Goal: Task Accomplishment & Management: Complete application form

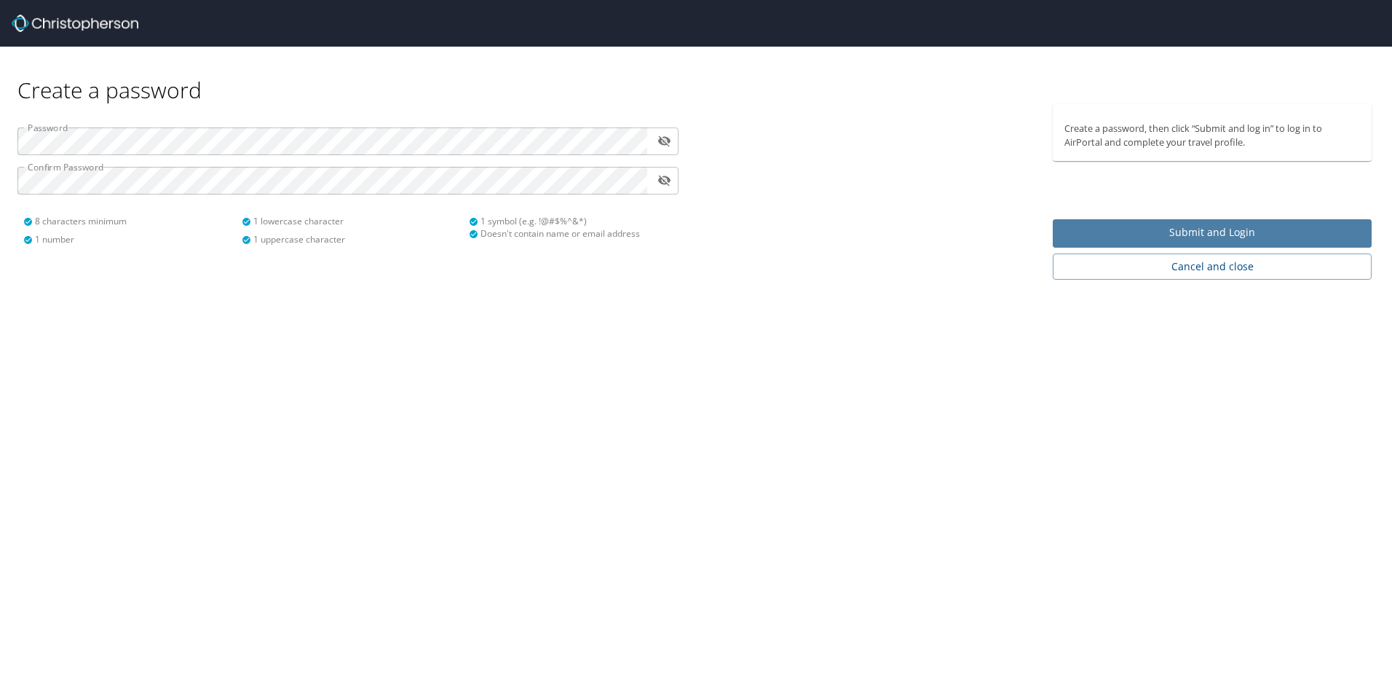
click at [1270, 238] on span "Submit and Login" at bounding box center [1213, 233] width 296 height 18
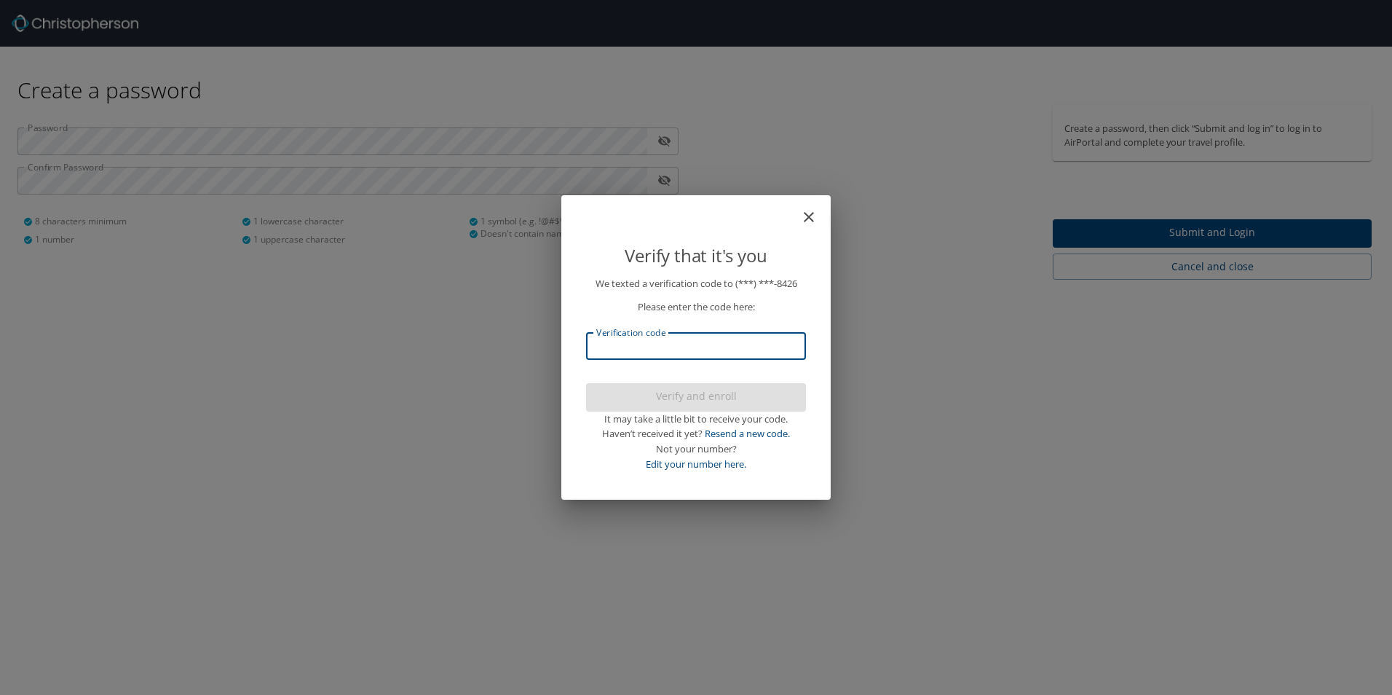
click at [642, 352] on input "Verification code" at bounding box center [696, 346] width 220 height 28
type input "087336"
click at [703, 399] on span "Verify and enroll" at bounding box center [696, 396] width 197 height 18
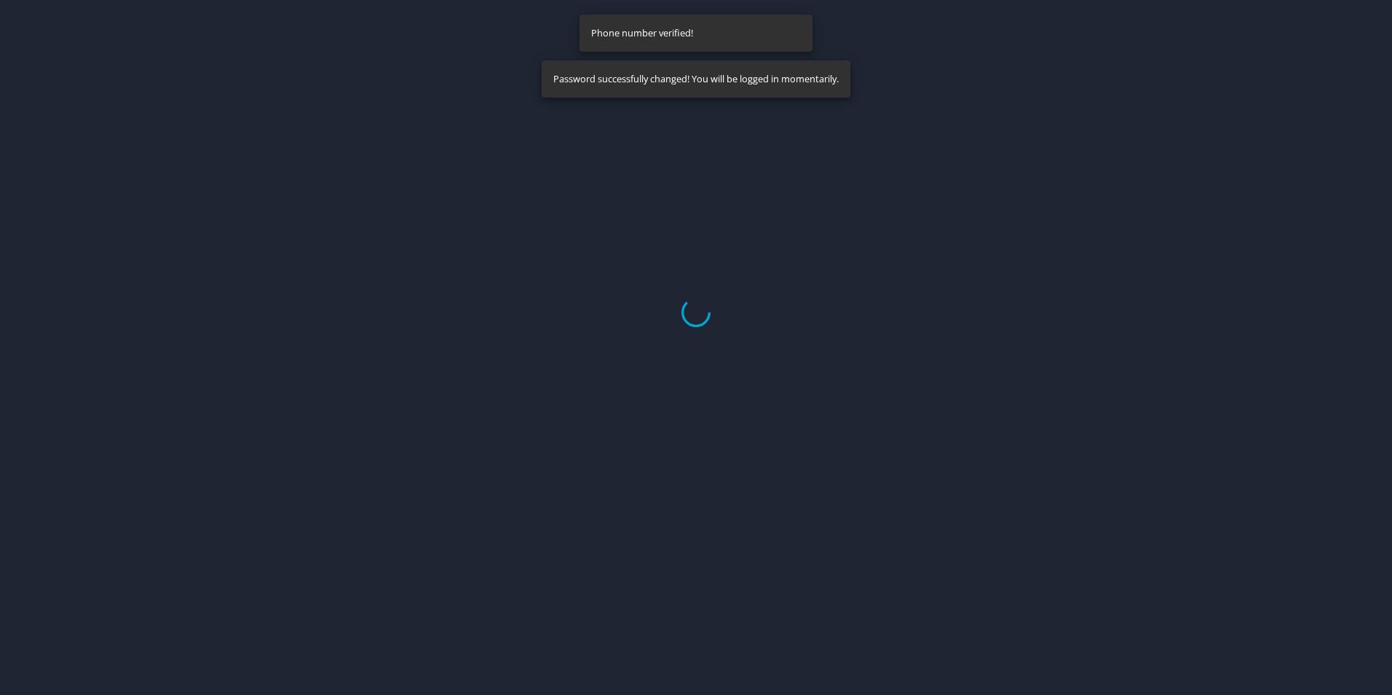
select select "US"
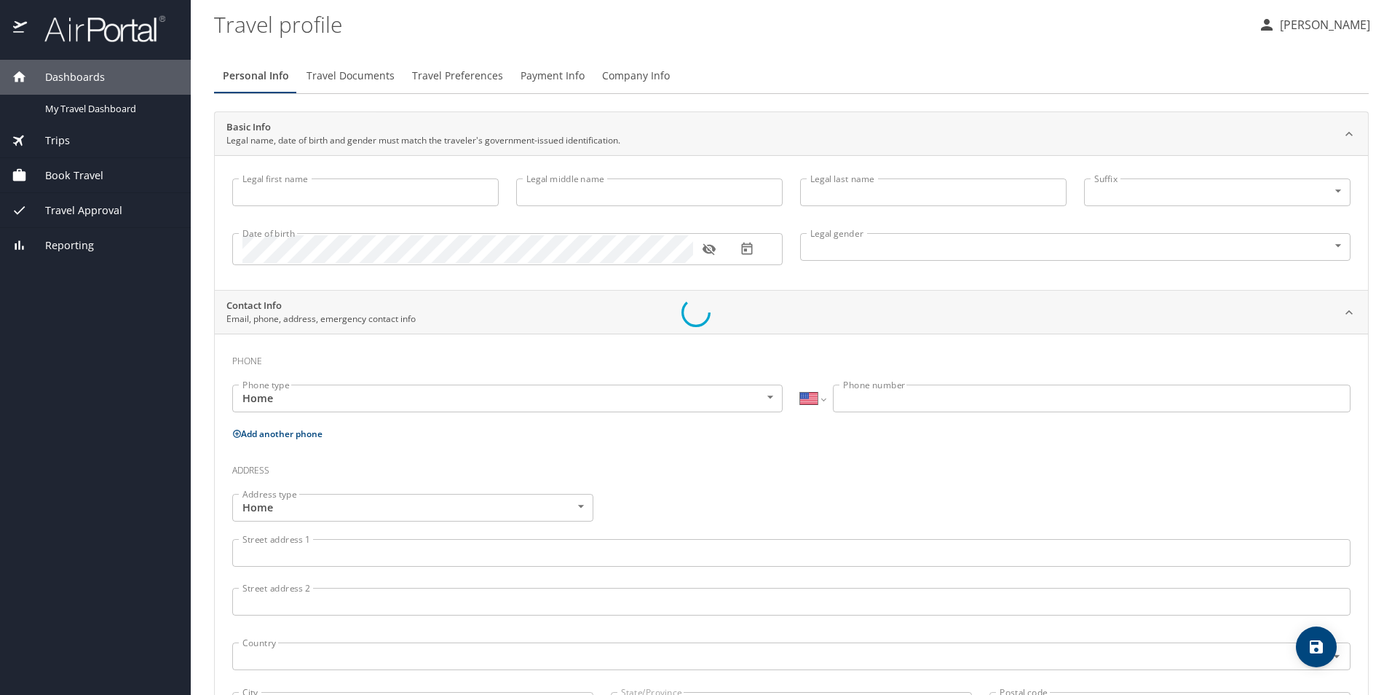
type input "[PERSON_NAME]"
type input "[DEMOGRAPHIC_DATA]"
select select "US"
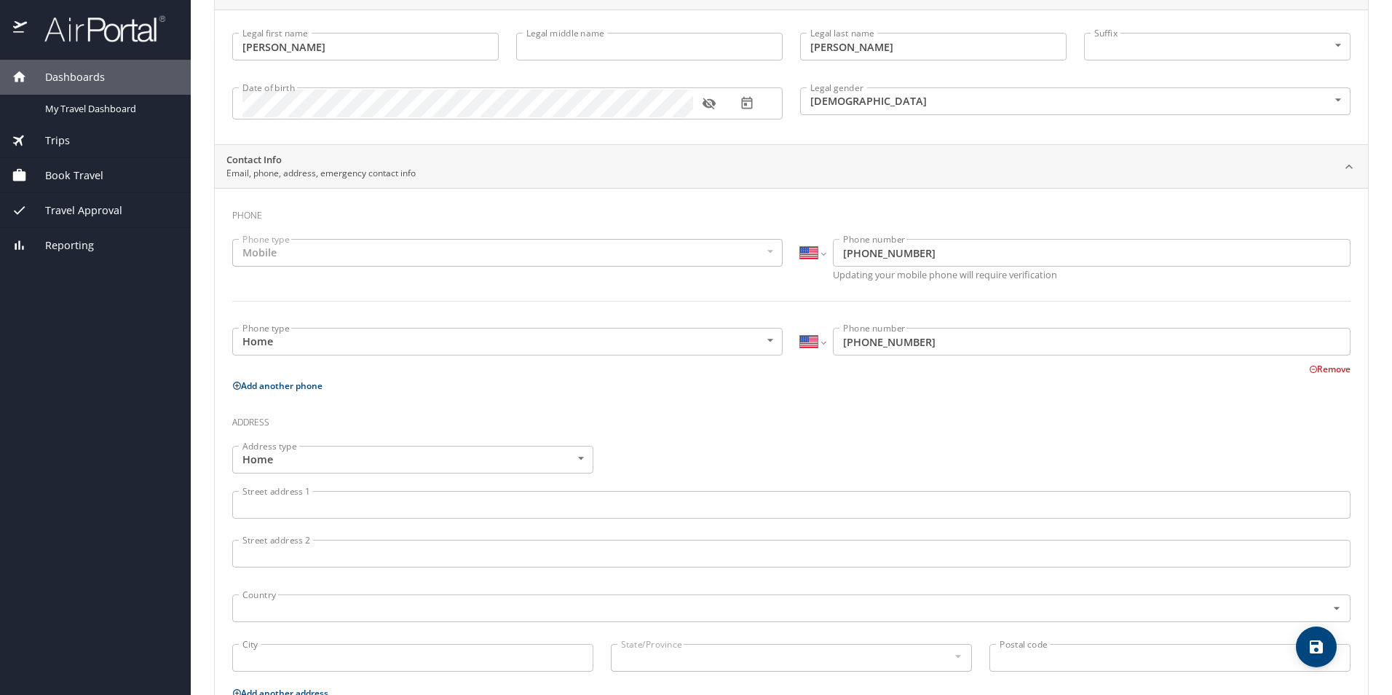
scroll to position [218, 0]
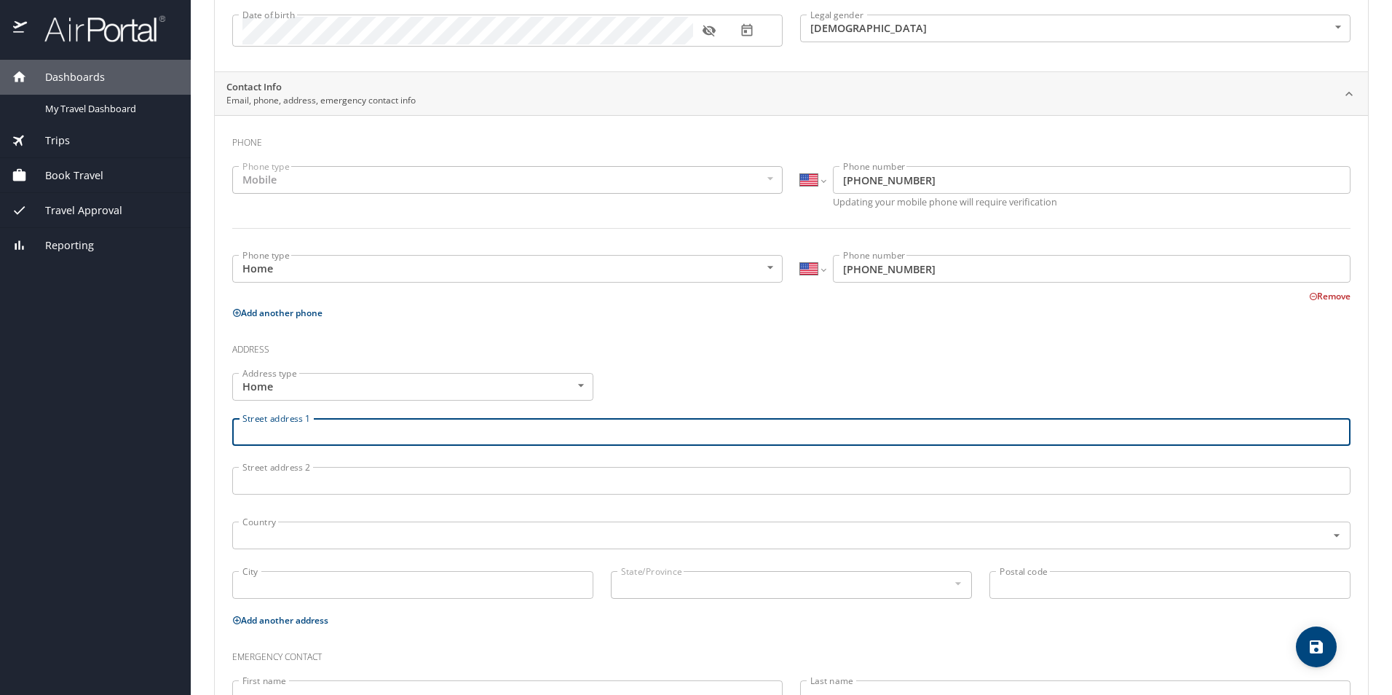
click at [325, 432] on input "Street address 1" at bounding box center [791, 432] width 1118 height 28
type input "[STREET_ADDRESS][PERSON_NAME]"
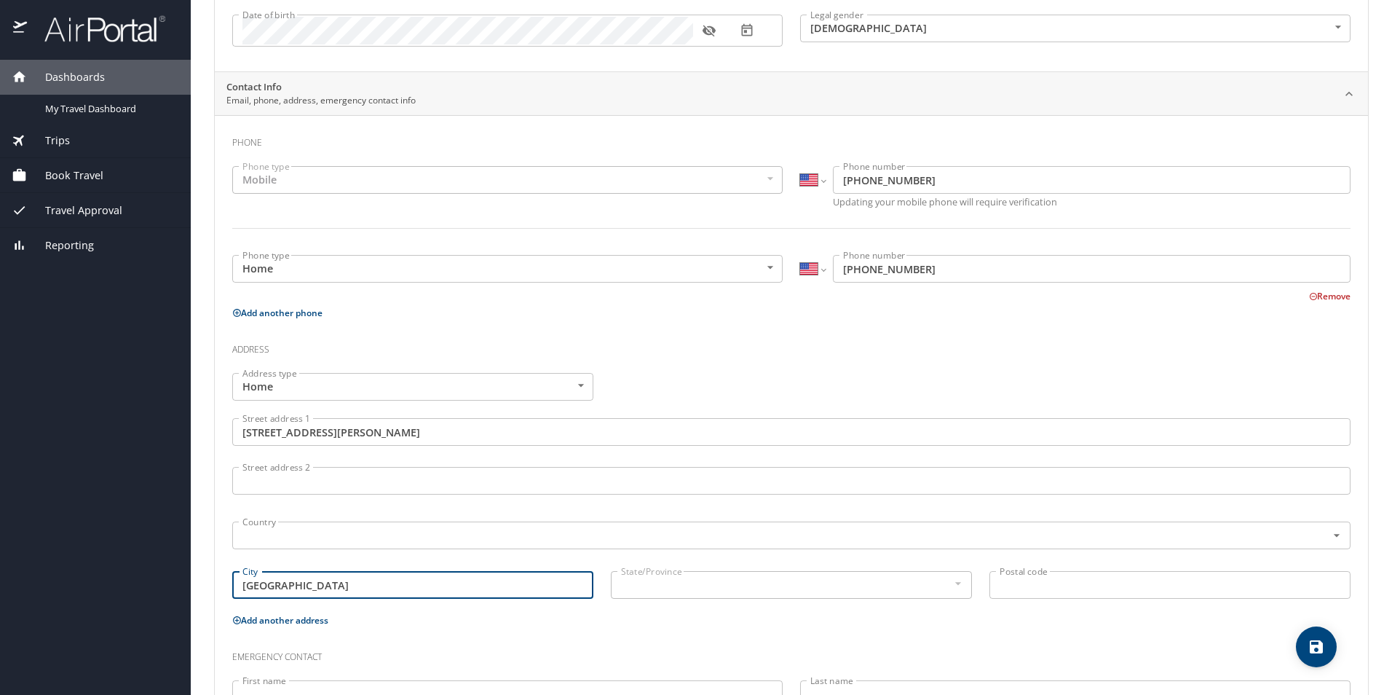
type input "[GEOGRAPHIC_DATA]"
click at [1017, 590] on input "Postal code" at bounding box center [1170, 585] width 361 height 28
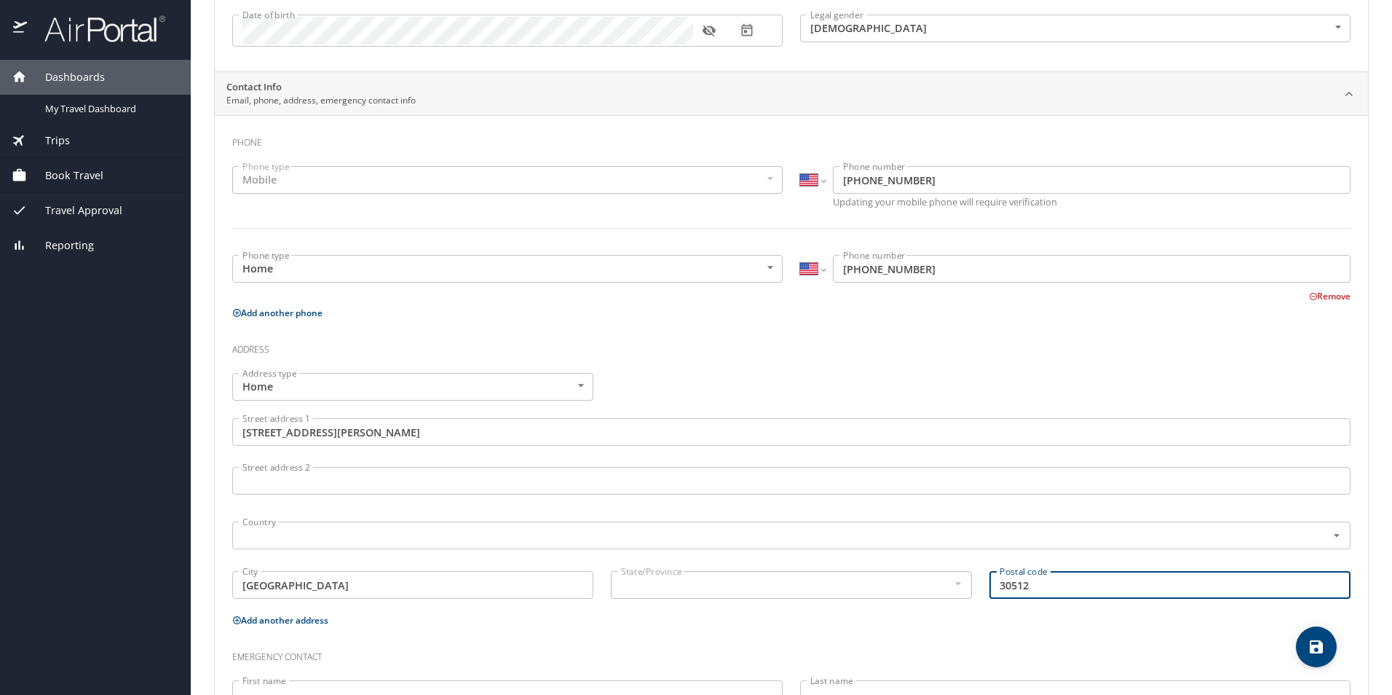
type input "30512"
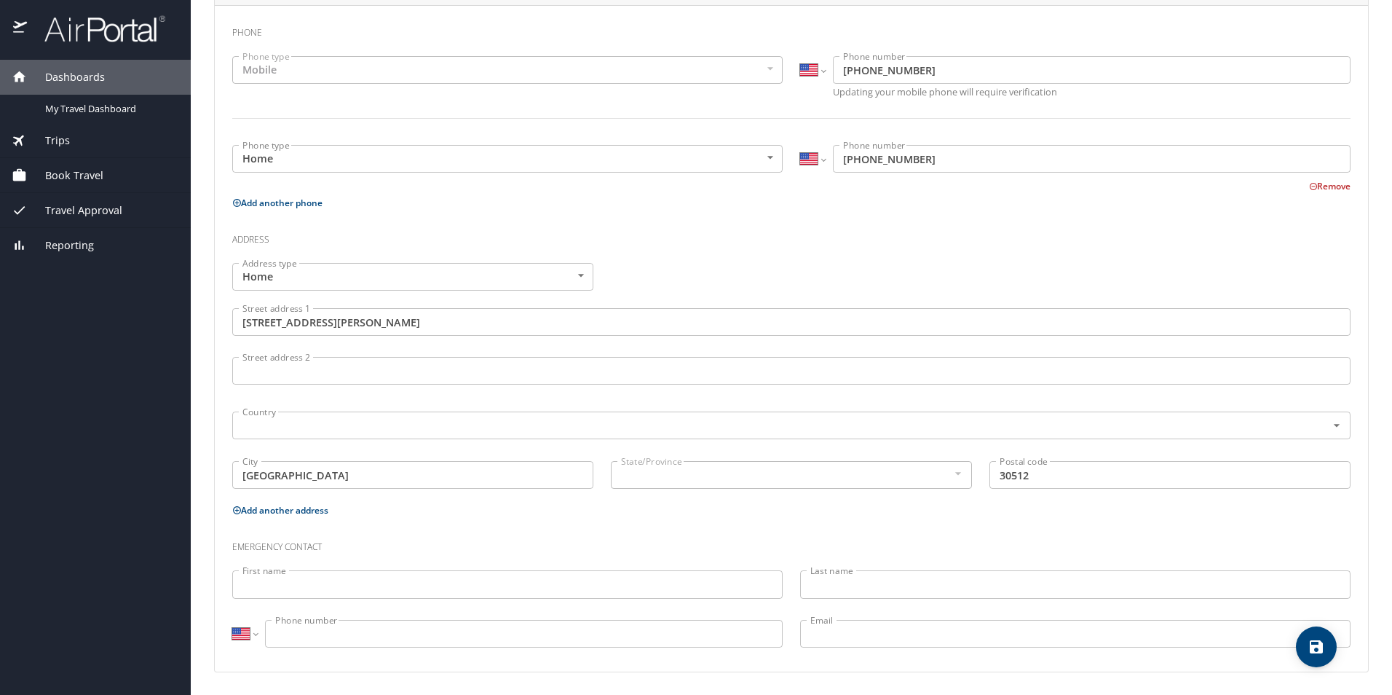
scroll to position [329, 0]
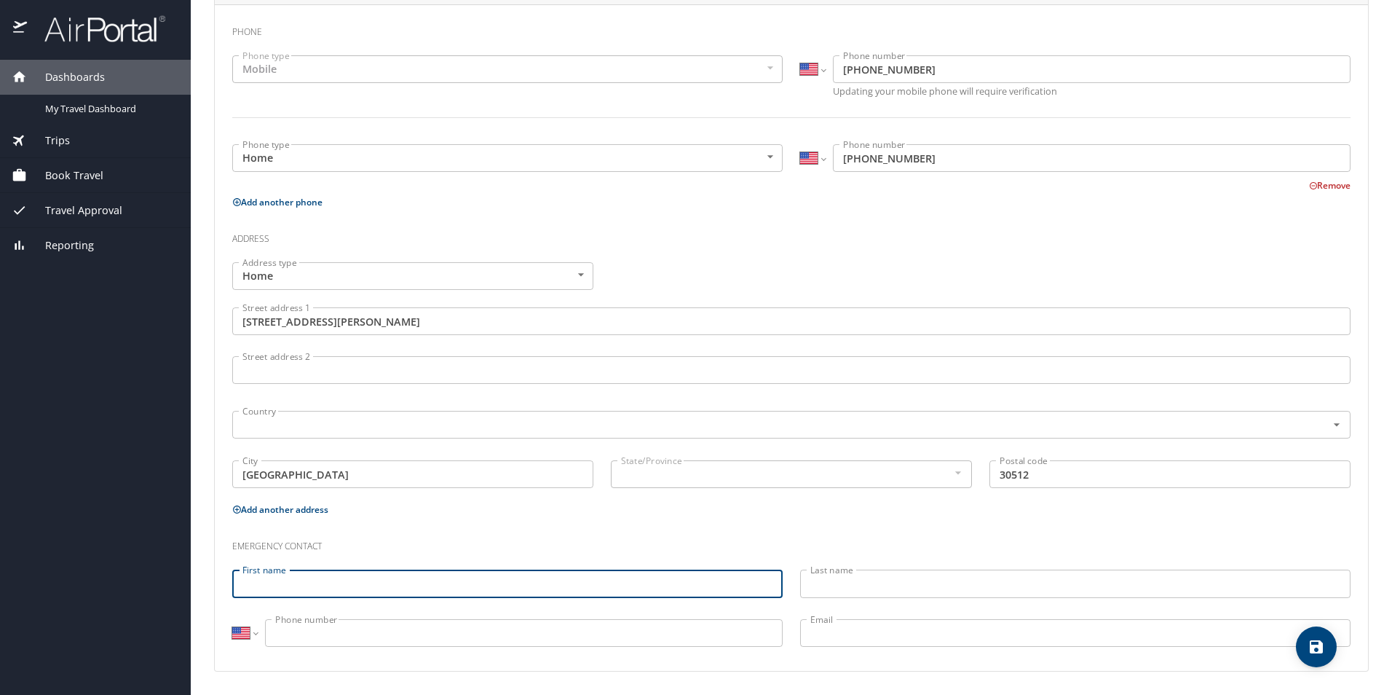
click at [355, 583] on input "First name" at bounding box center [507, 583] width 550 height 28
type input "[PERSON_NAME]"
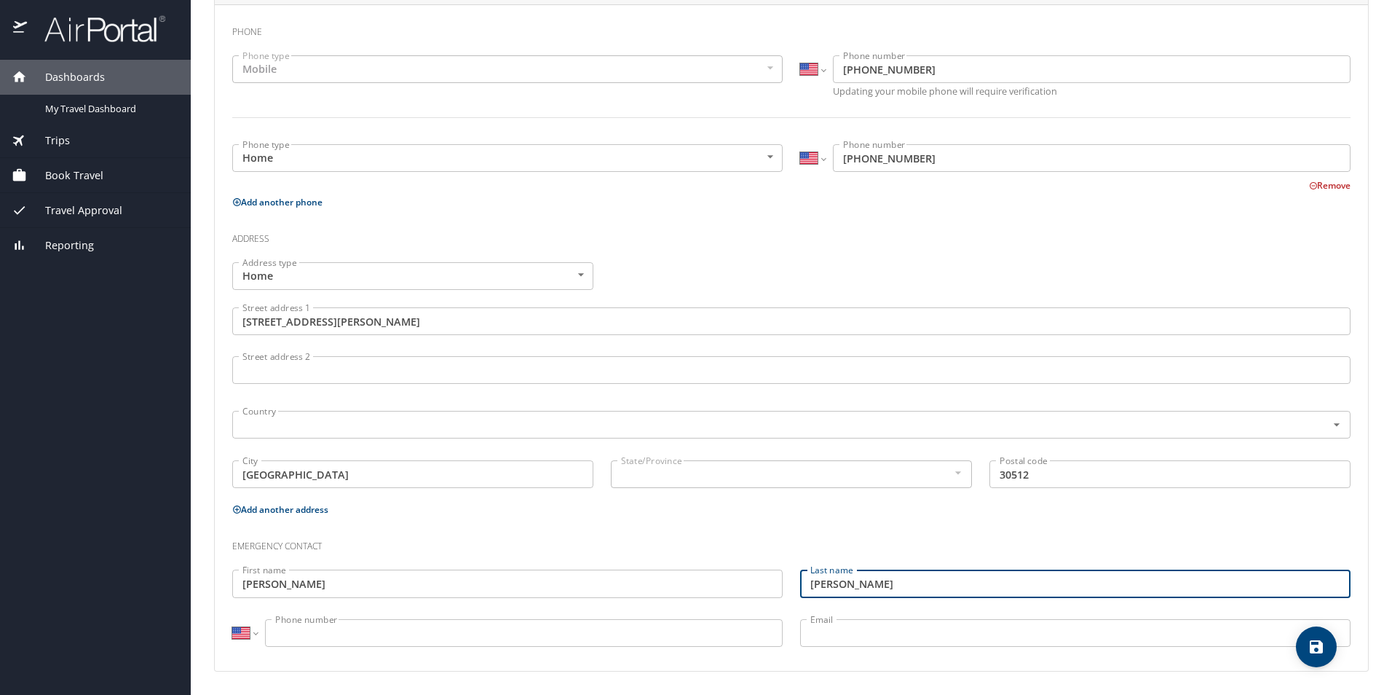
type input "[PERSON_NAME]"
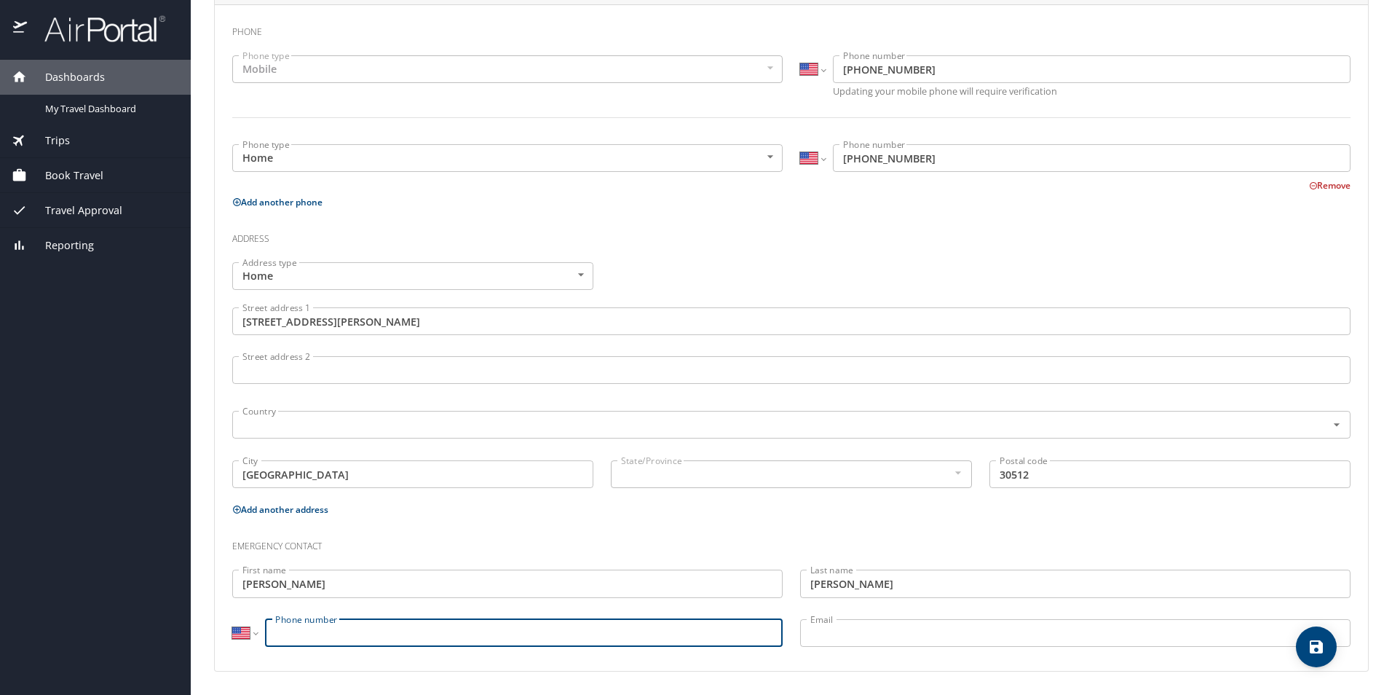
click at [304, 621] on input "Phone number" at bounding box center [524, 633] width 518 height 28
type input "[PHONE_NUMBER]"
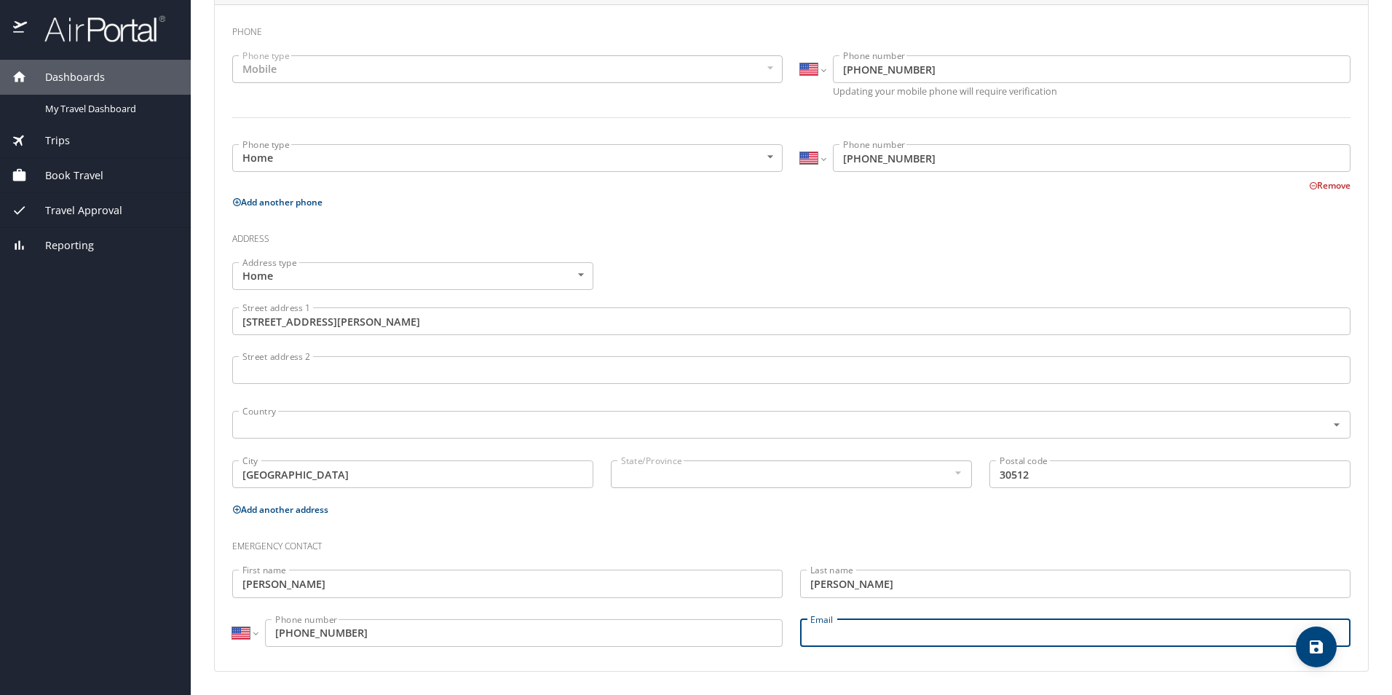
click at [848, 625] on input "Email" at bounding box center [1075, 633] width 550 height 28
type input "[PERSON_NAME][EMAIL_ADDRESS][PERSON_NAME][DOMAIN_NAME]"
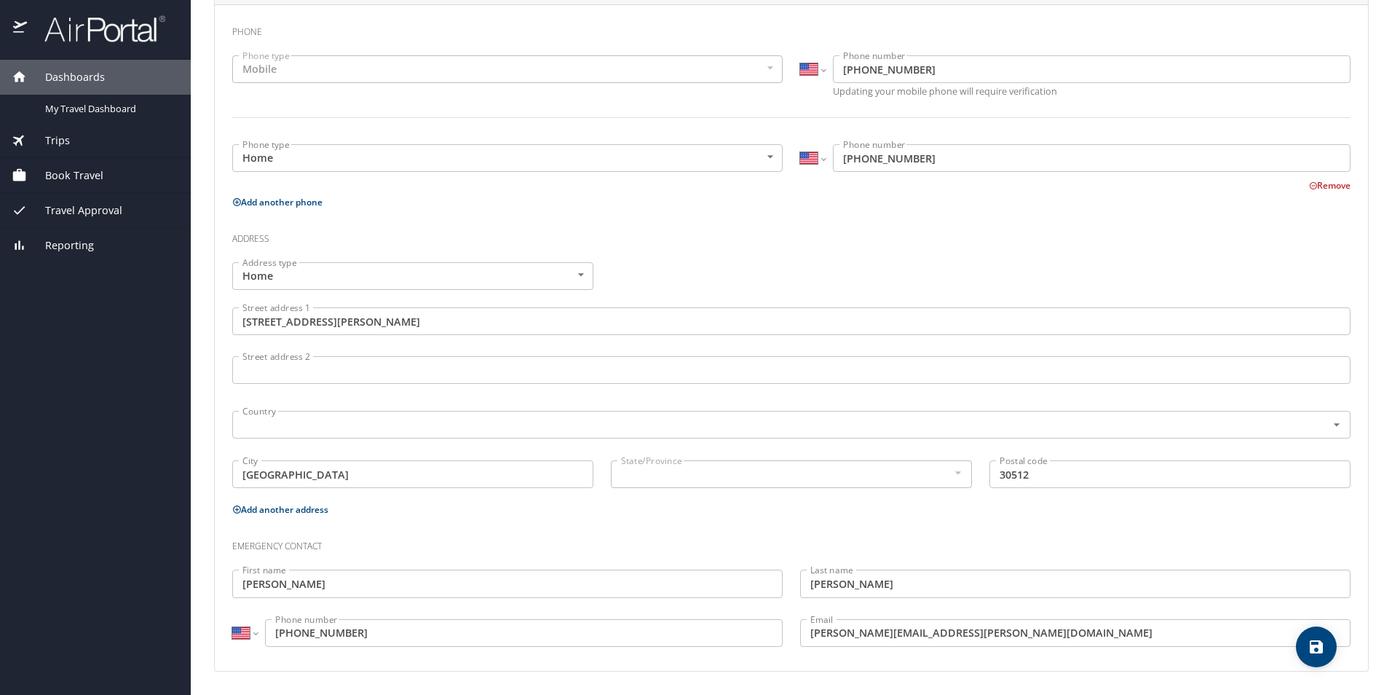
click at [1121, 671] on div "Personal Info Travel Documents Travel Preferences Payment Info Company Info Bas…" at bounding box center [791, 205] width 1155 height 977
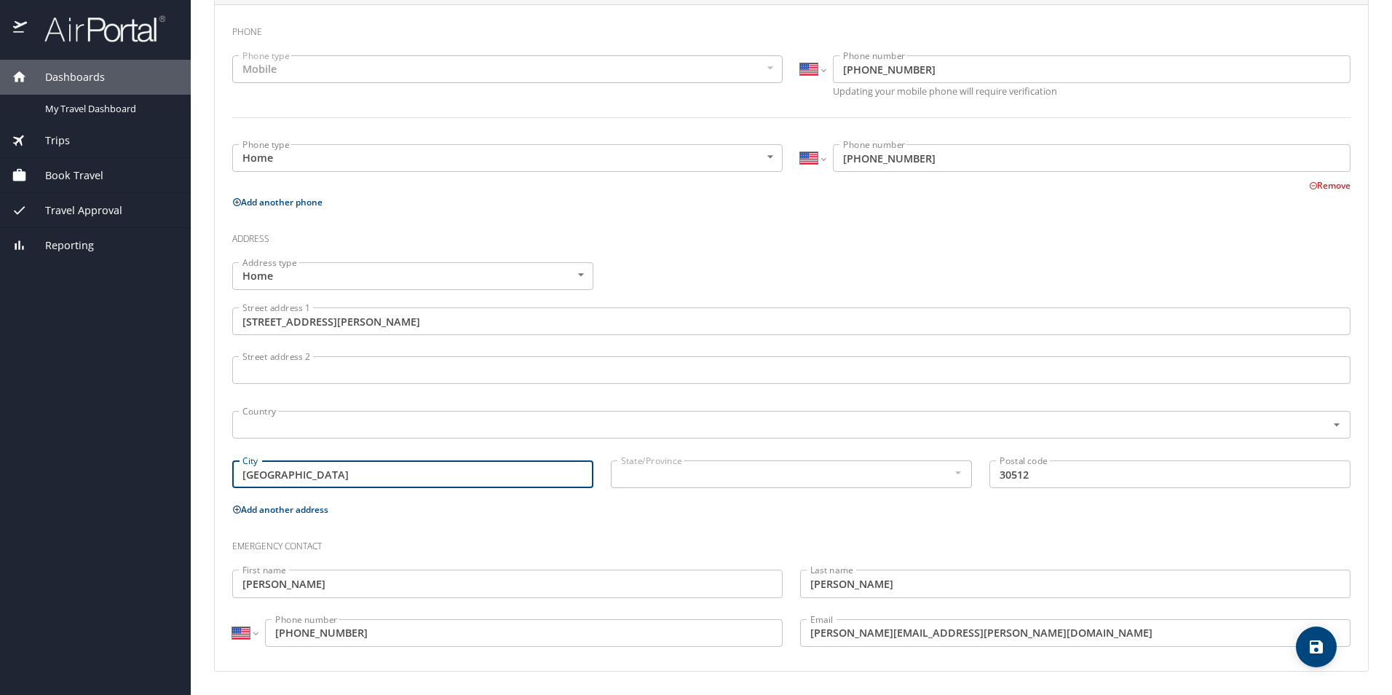
click at [456, 471] on input "[GEOGRAPHIC_DATA]" at bounding box center [412, 474] width 361 height 28
click at [695, 484] on div "State/Province" at bounding box center [791, 474] width 361 height 28
click at [853, 301] on div "Street address 1 [STREET_ADDRESS][GEOGRAPHIC_DATA][PERSON_NAME] 1" at bounding box center [792, 323] width 1136 height 49
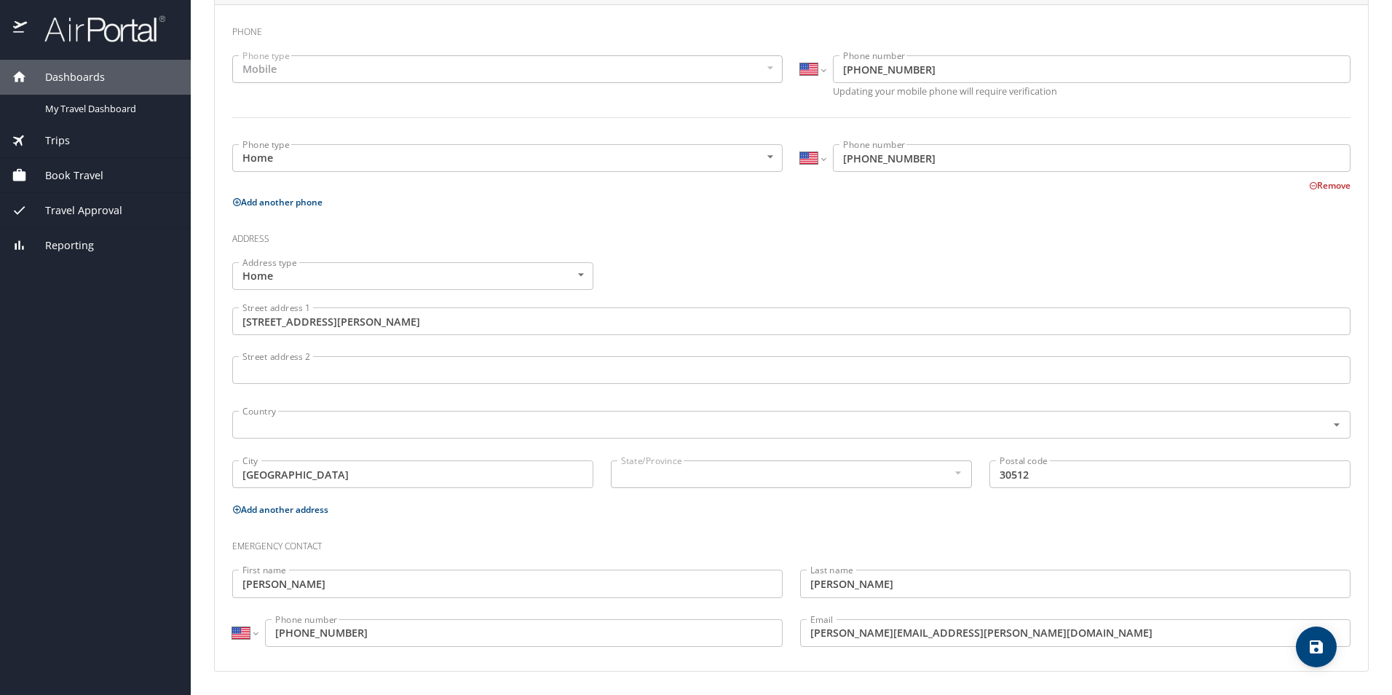
click at [1309, 647] on icon "save" at bounding box center [1316, 646] width 17 height 17
select select "US"
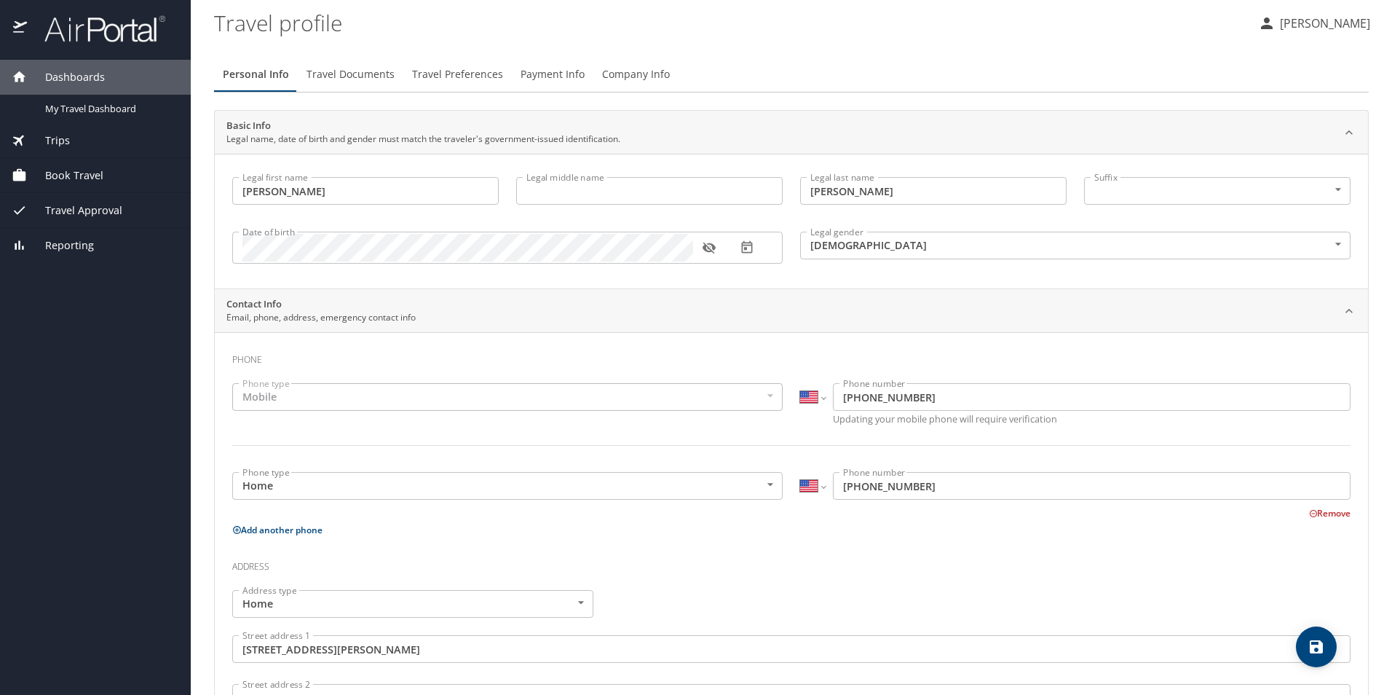
scroll to position [0, 0]
click at [567, 203] on input "Legal middle name" at bounding box center [649, 192] width 267 height 28
type input "[PERSON_NAME]"
click at [1001, 154] on div "Basic Info Legal name, date of birth and gender must match the traveler's gover…" at bounding box center [791, 134] width 1153 height 44
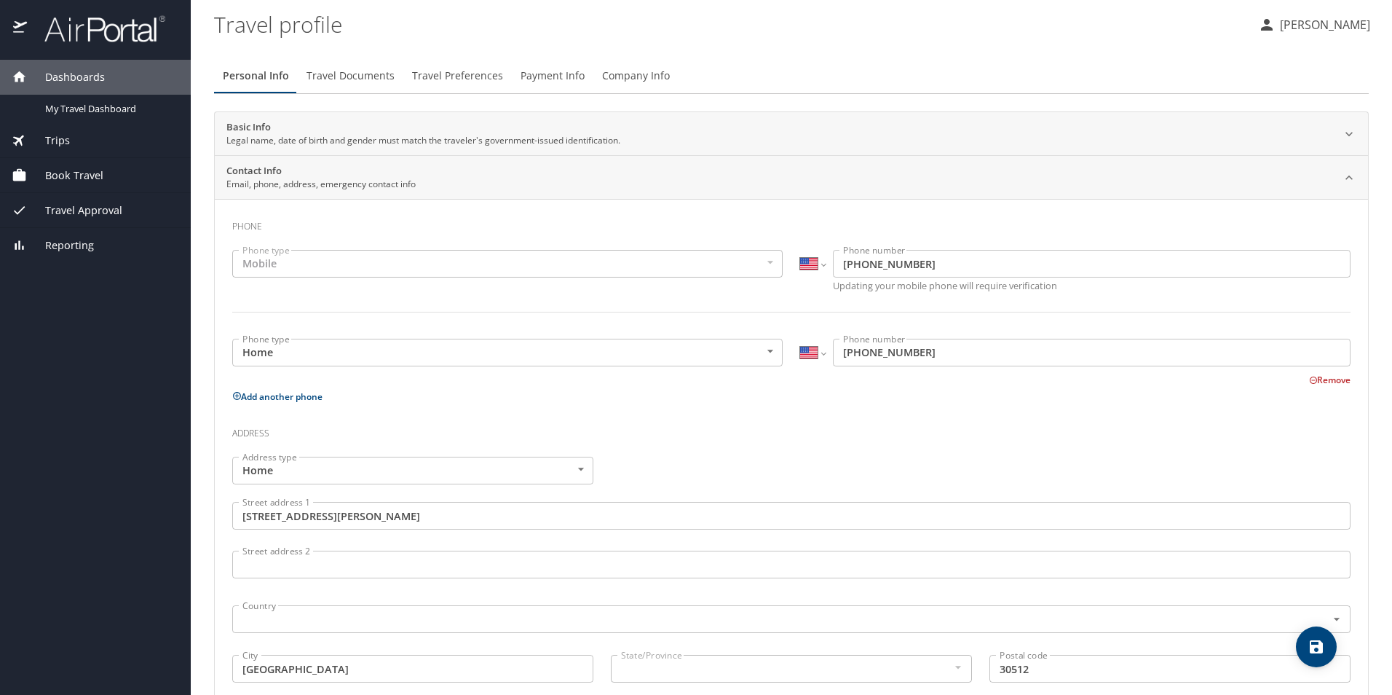
click at [958, 146] on div "Basic Info Legal name, date of birth and gender must match the traveler's gover…" at bounding box center [779, 134] width 1107 height 28
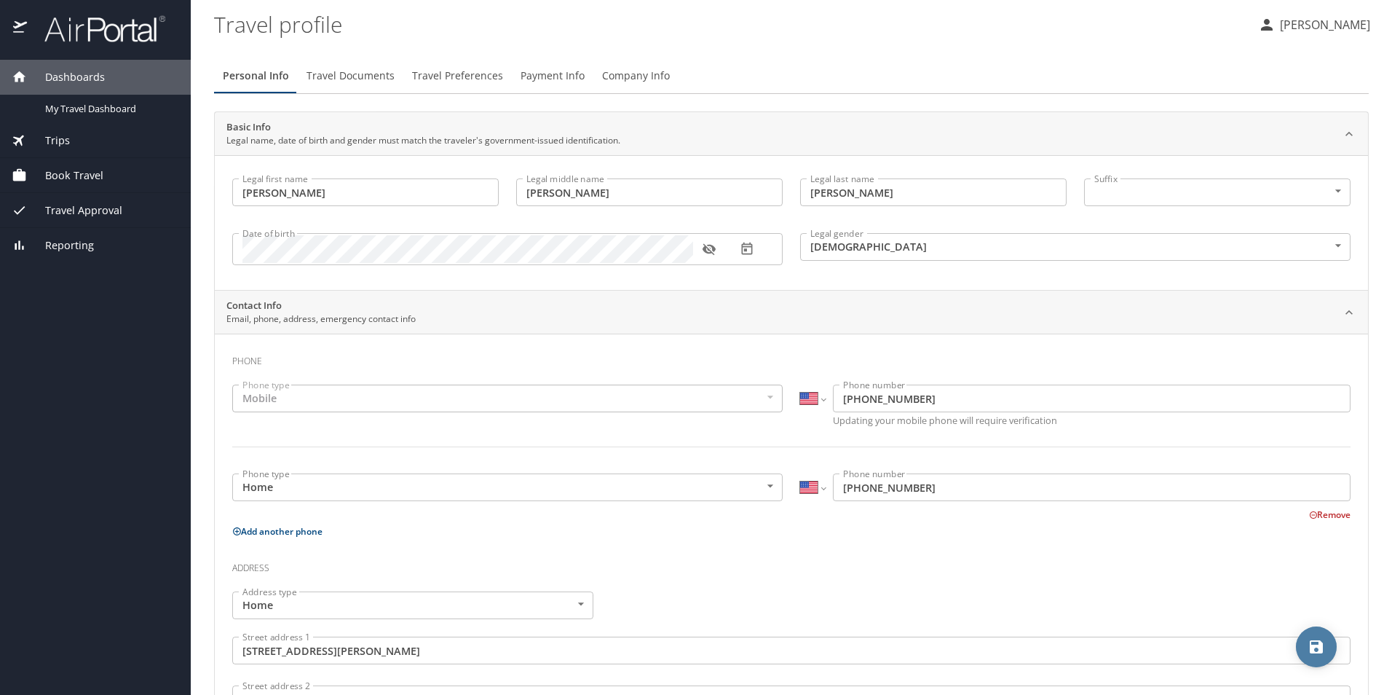
click at [1303, 636] on button "save" at bounding box center [1316, 646] width 41 height 41
select select "US"
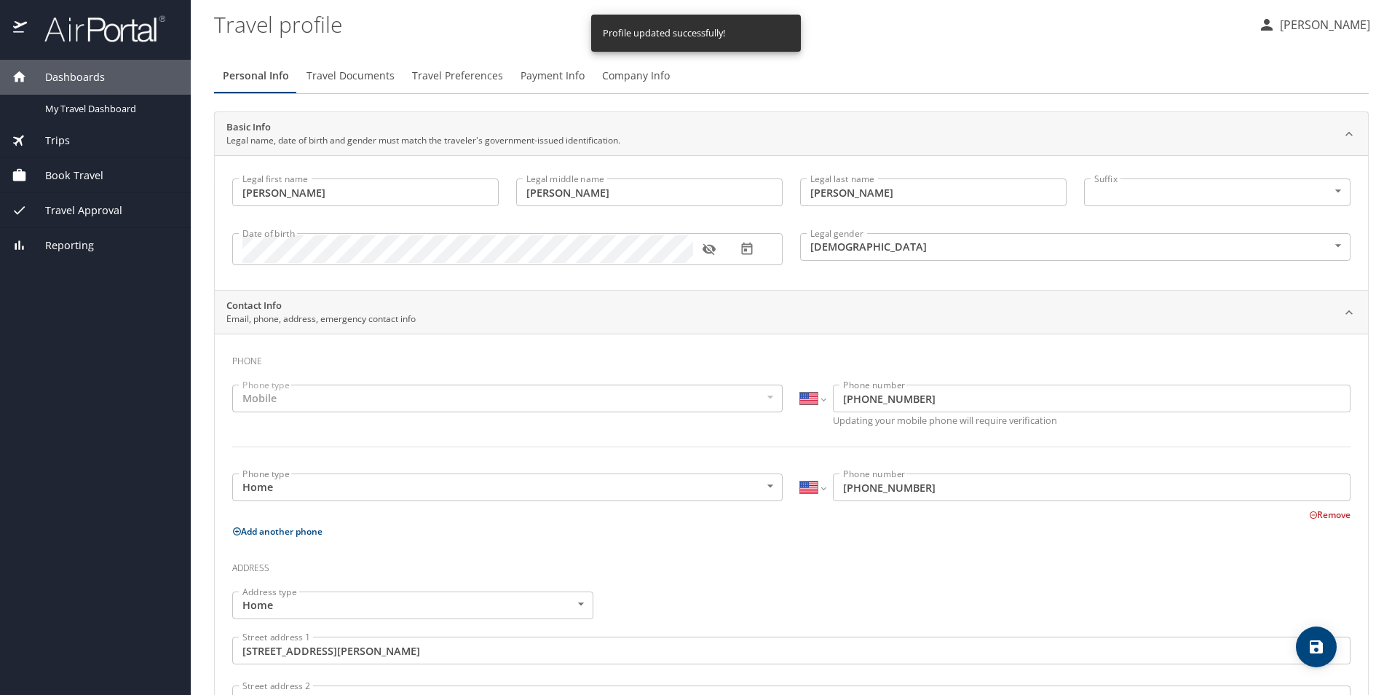
select select "US"
click at [346, 73] on span "Travel Documents" at bounding box center [351, 76] width 88 height 18
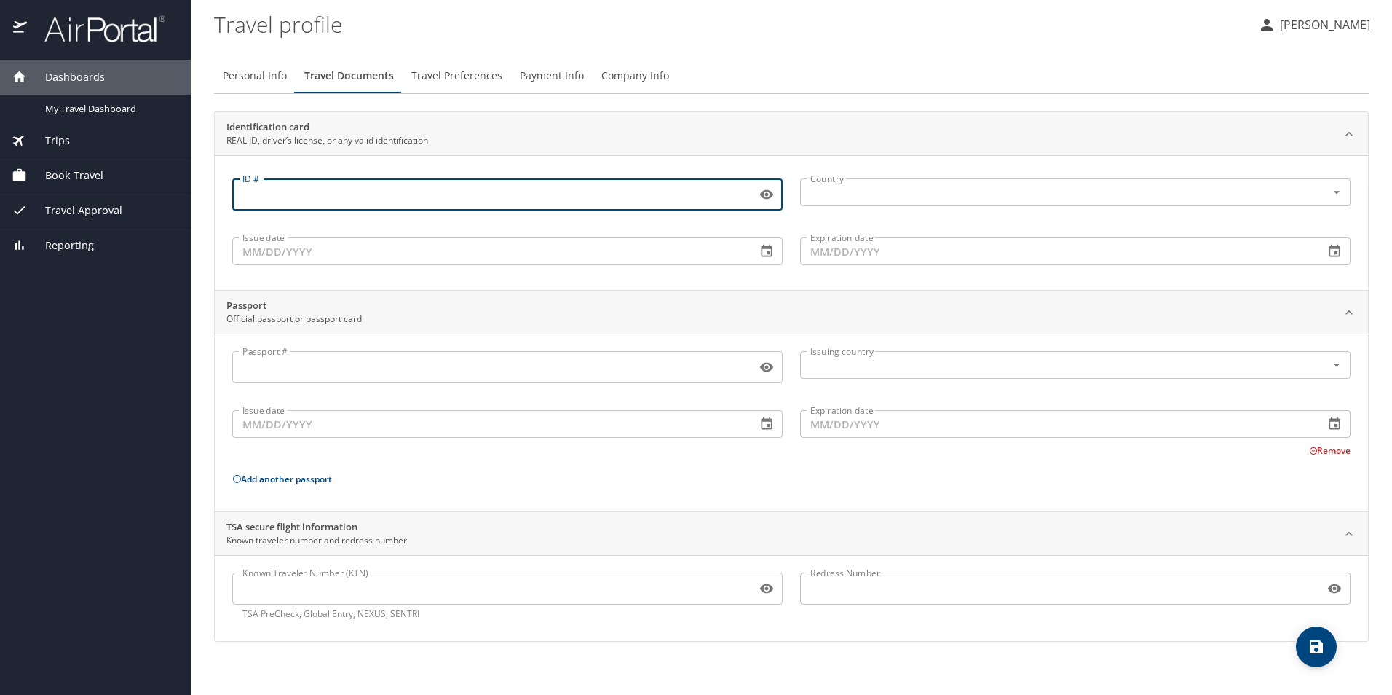
click at [344, 192] on input "ID #" at bounding box center [491, 195] width 518 height 28
click at [1343, 194] on icon "Open" at bounding box center [1337, 192] width 15 height 15
type input "050535701"
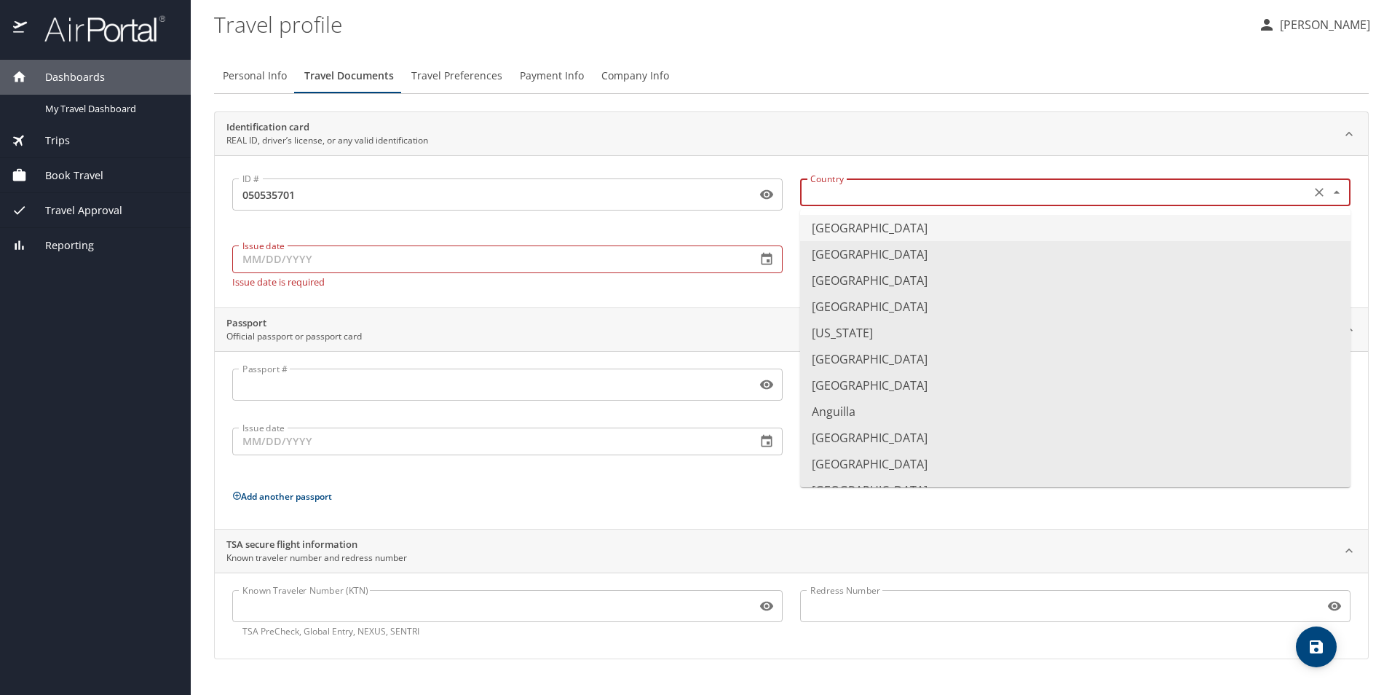
click at [987, 223] on li "[GEOGRAPHIC_DATA]" at bounding box center [1075, 228] width 550 height 26
type input "[GEOGRAPHIC_DATA]"
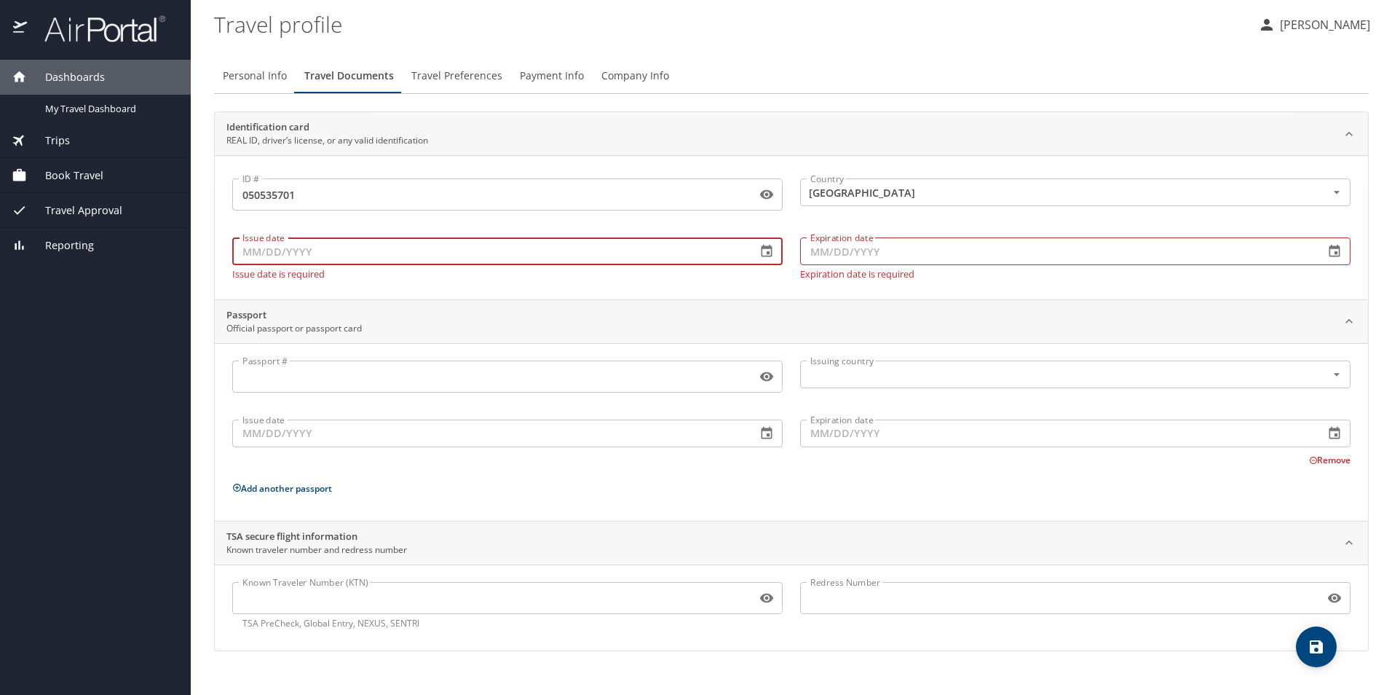
click at [371, 255] on input "Issue date" at bounding box center [488, 251] width 513 height 28
type input "[DATE]"
click at [893, 236] on div "Expiration date Expiration date Expiration date is required" at bounding box center [1076, 255] width 568 height 65
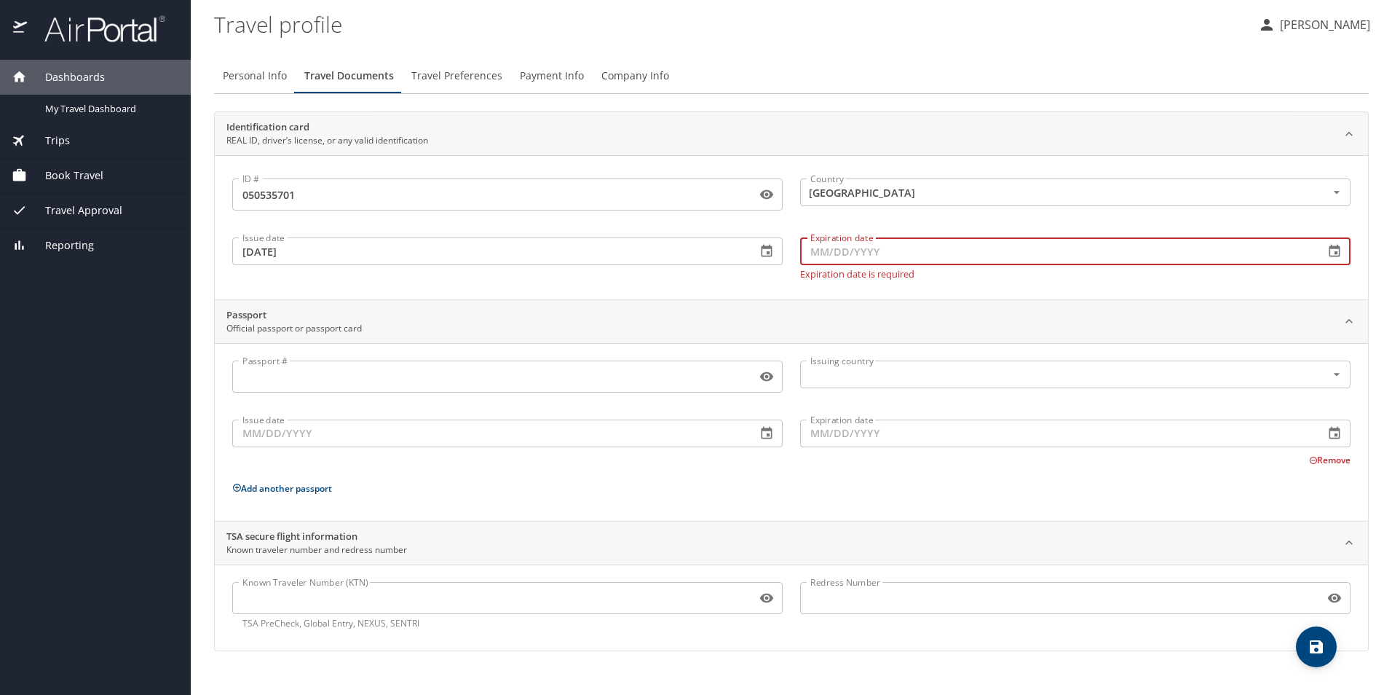
click at [890, 245] on input "Expiration date" at bounding box center [1056, 251] width 513 height 28
type input "[DATE]"
click at [882, 302] on div "Passport Official passport or passport card" at bounding box center [791, 322] width 1153 height 44
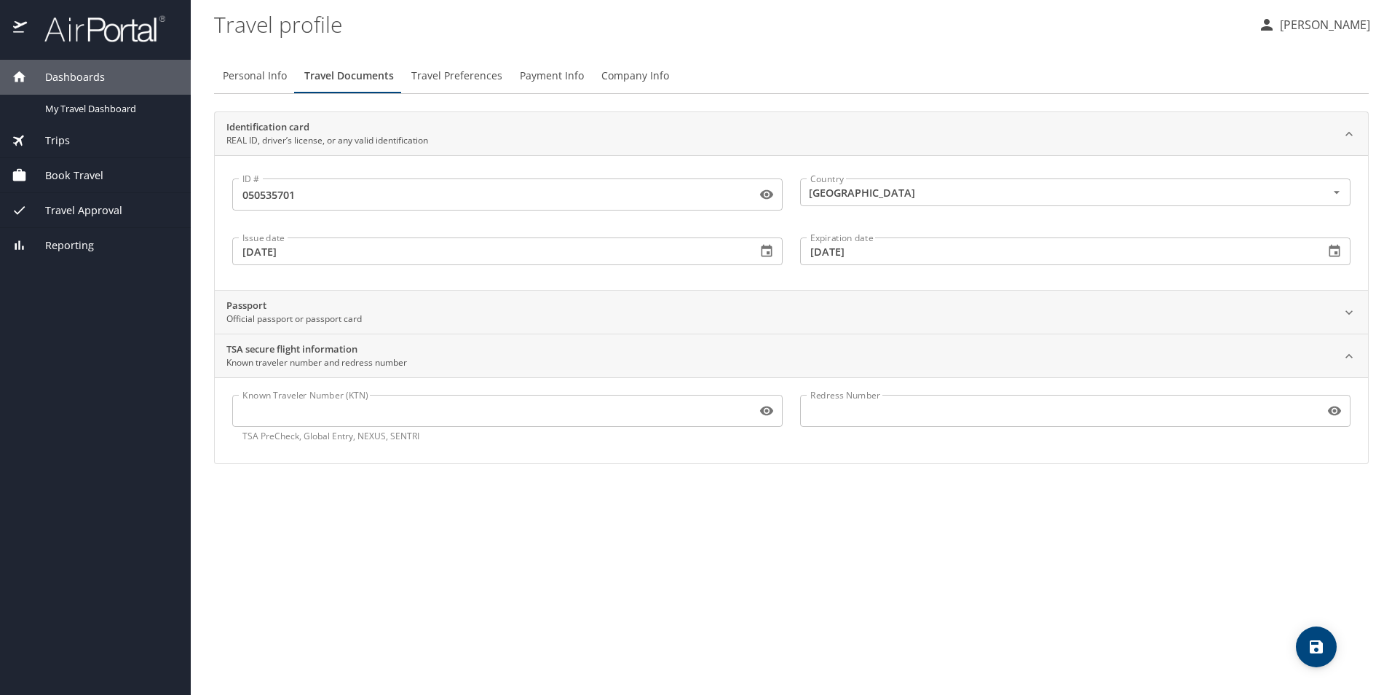
click at [604, 310] on div "Passport Official passport or passport card" at bounding box center [779, 313] width 1107 height 28
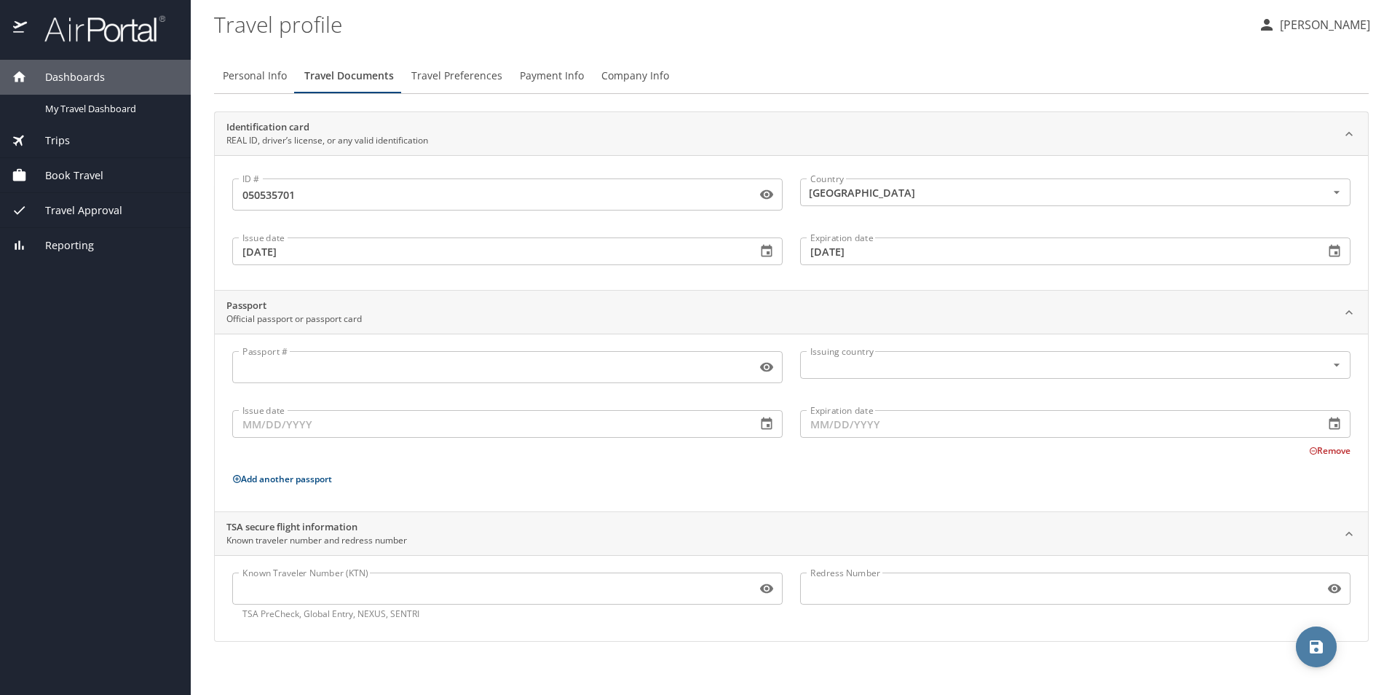
click at [1310, 642] on icon "save" at bounding box center [1316, 646] width 13 height 13
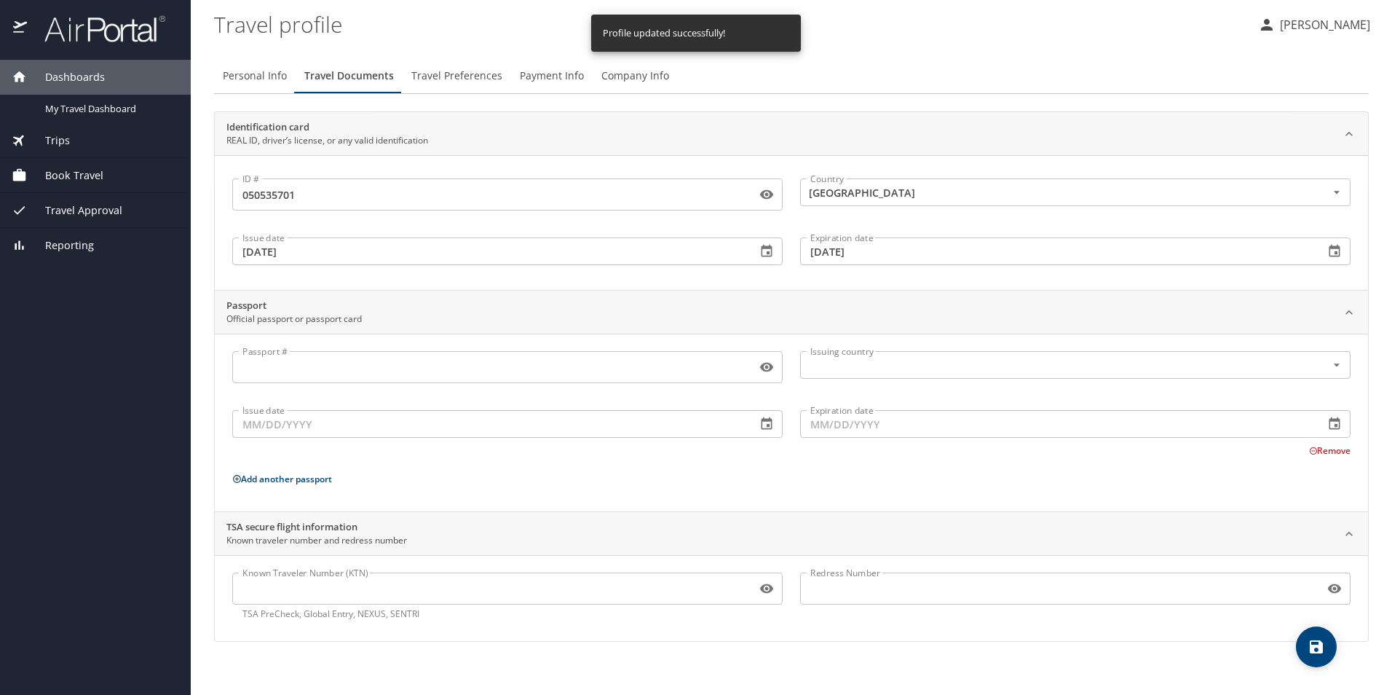
click at [450, 83] on span "Travel Preferences" at bounding box center [456, 76] width 91 height 18
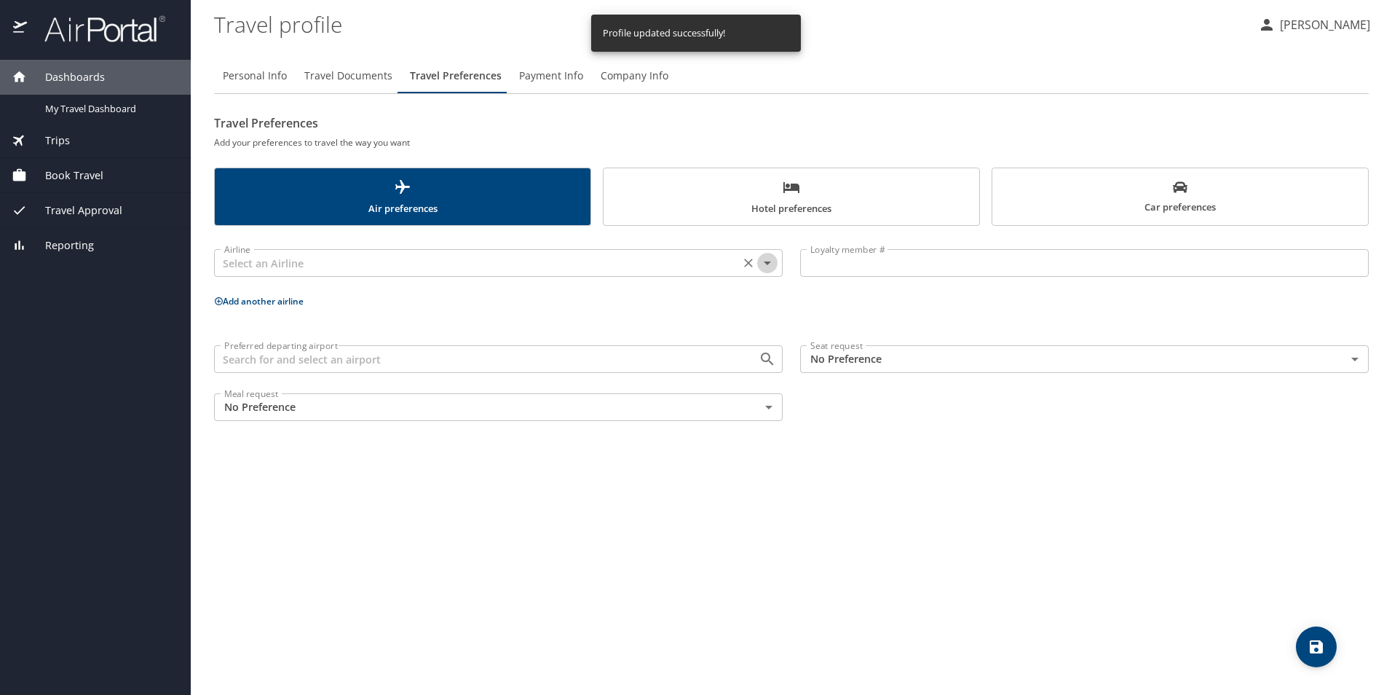
click at [769, 269] on icon "Open" at bounding box center [767, 262] width 17 height 17
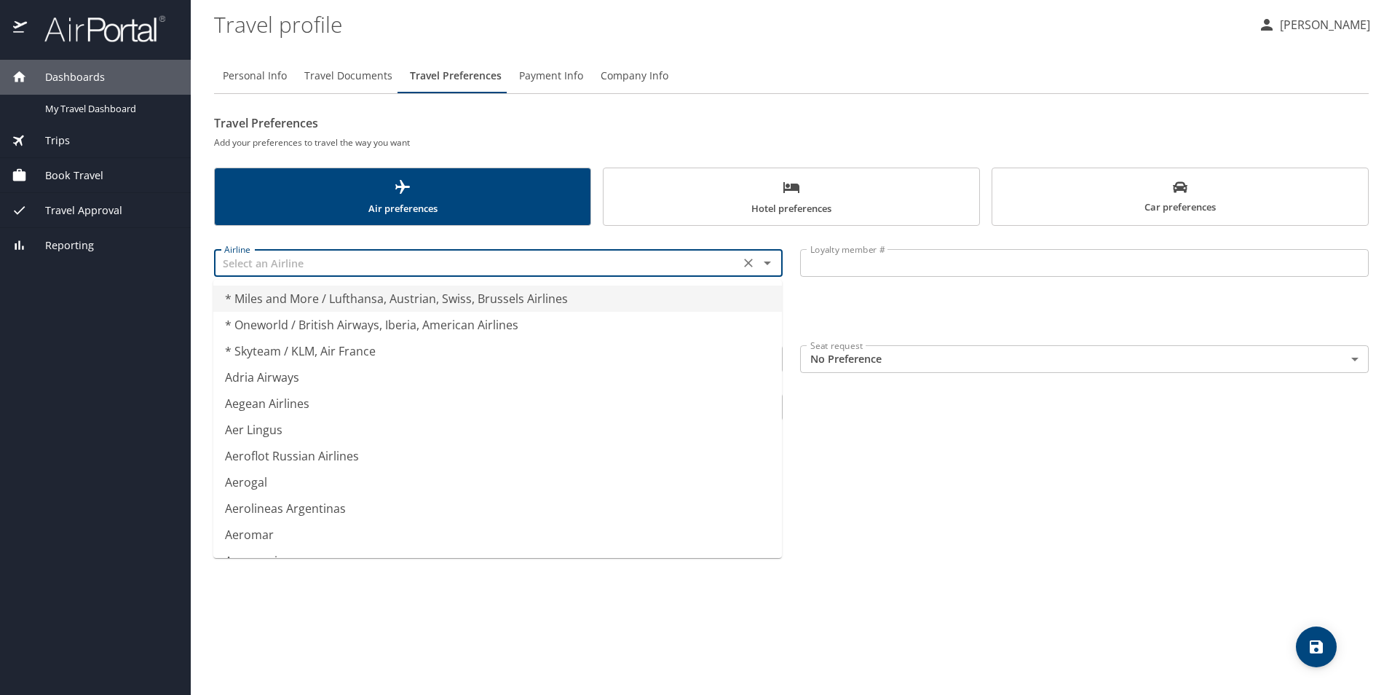
click at [765, 264] on icon "Close" at bounding box center [767, 262] width 17 height 17
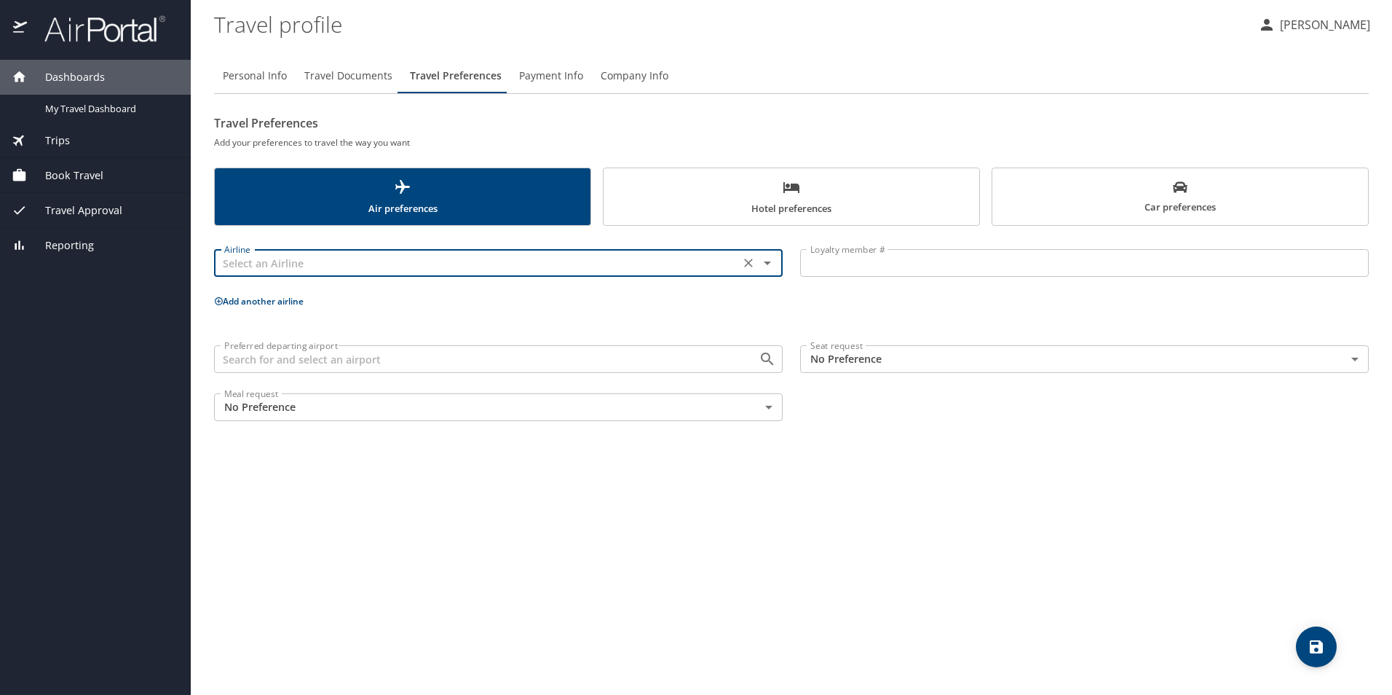
click at [773, 211] on span "Hotel preferences" at bounding box center [791, 197] width 358 height 39
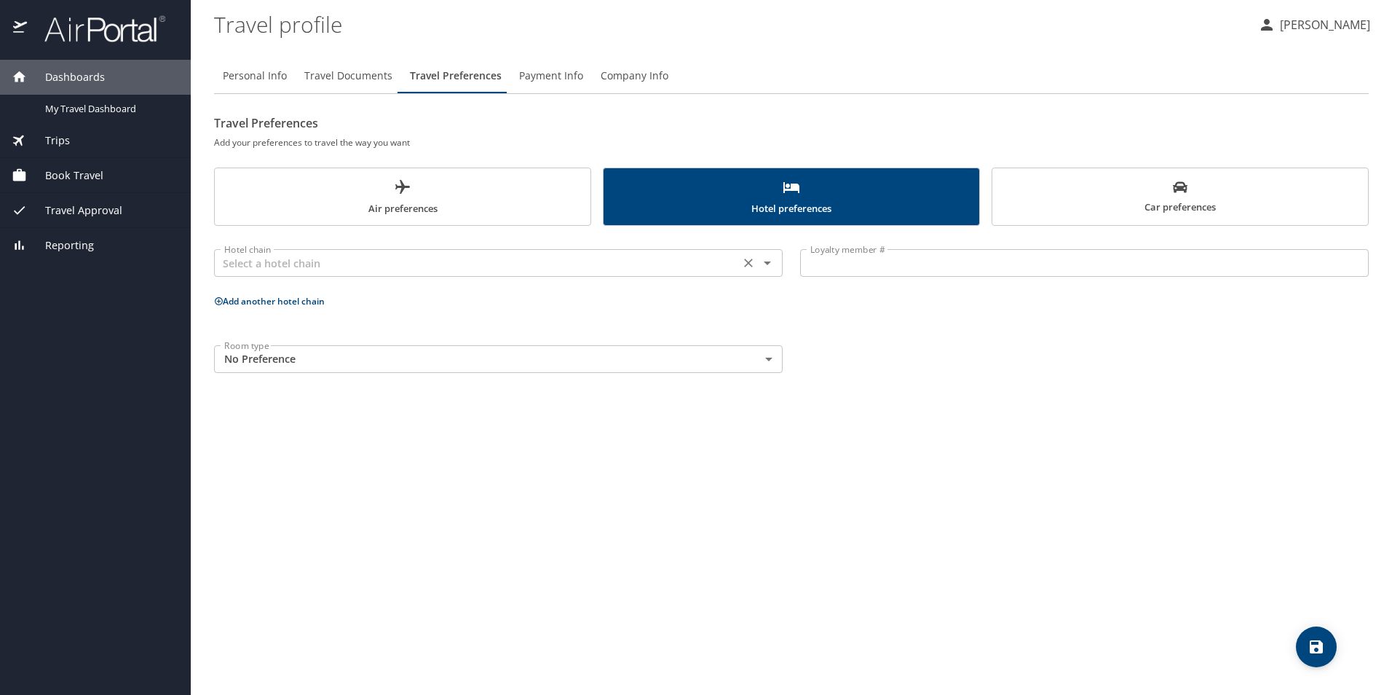
click at [379, 268] on input "text" at bounding box center [476, 262] width 517 height 19
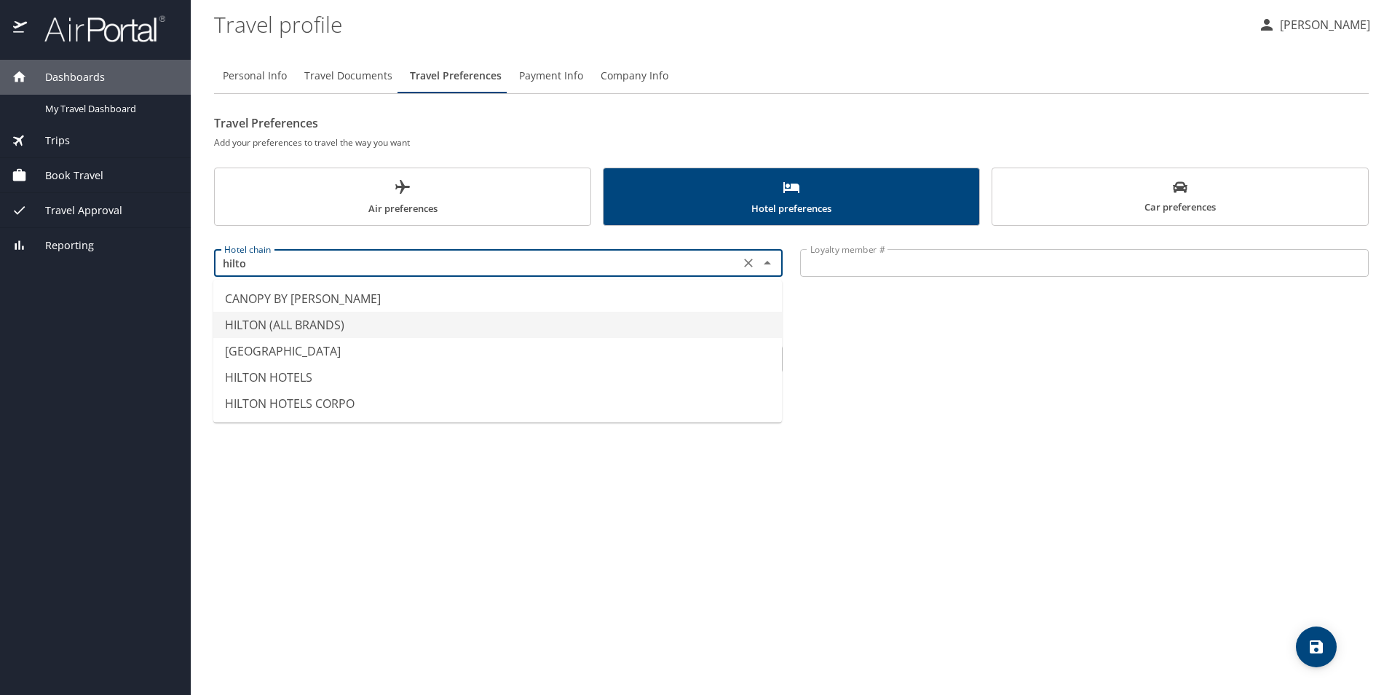
click at [293, 317] on li "HILTON (ALL BRANDS)" at bounding box center [497, 325] width 569 height 26
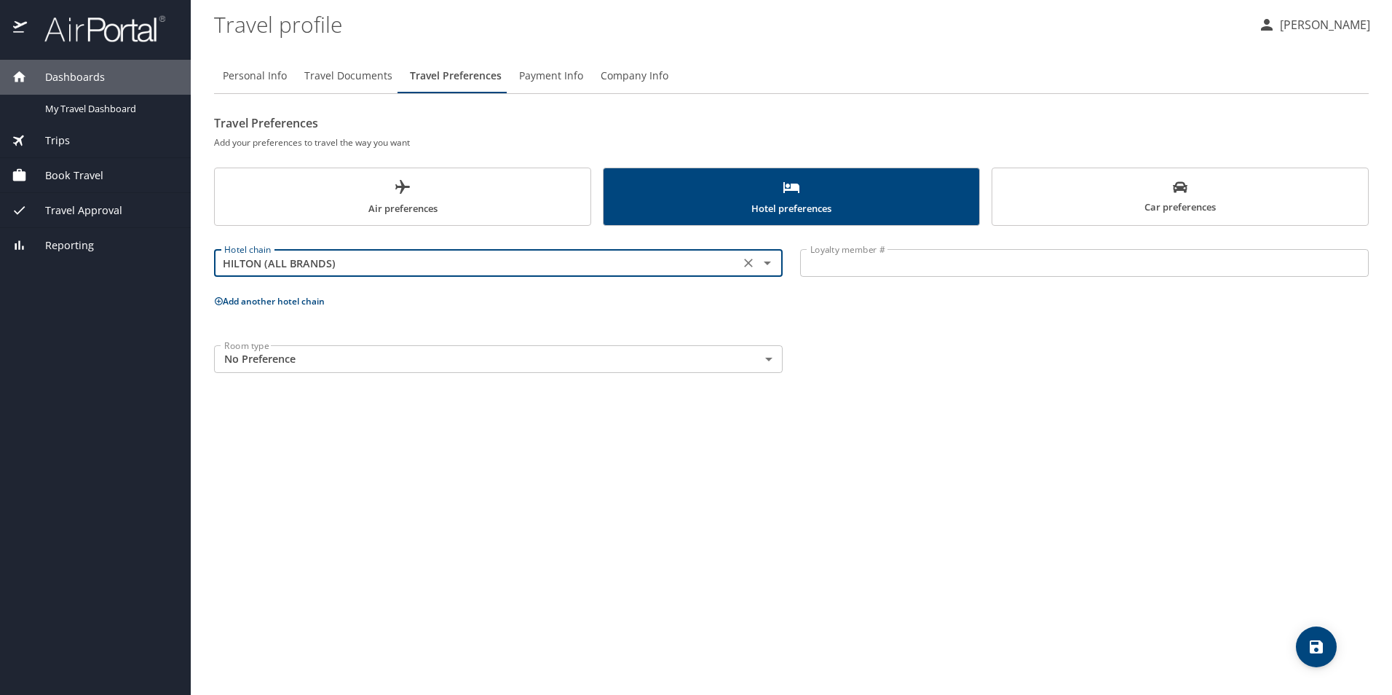
type input "HILTON (ALL BRANDS)"
click at [404, 359] on body "Dashboards My Travel Dashboard Trips Current / Future Trips Past Trips Trips Mi…" at bounding box center [696, 347] width 1392 height 695
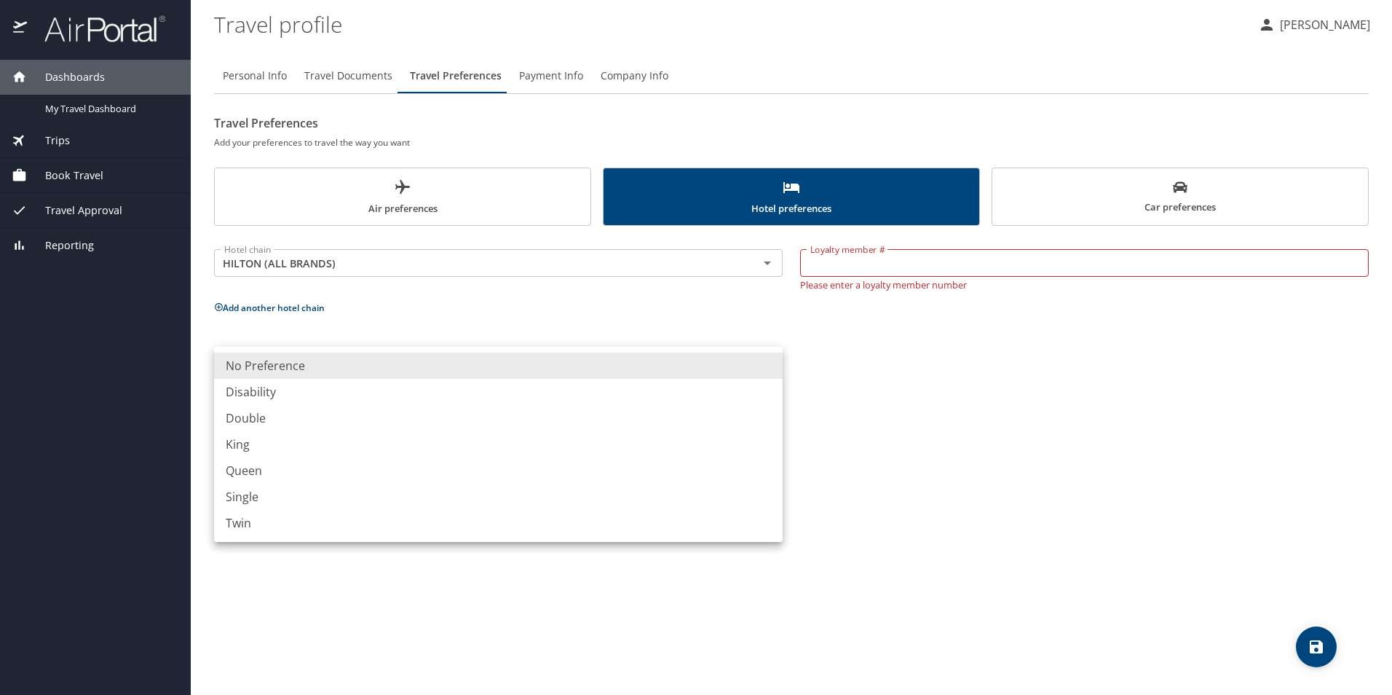
click at [300, 438] on li "King" at bounding box center [498, 444] width 569 height 26
type input "King"
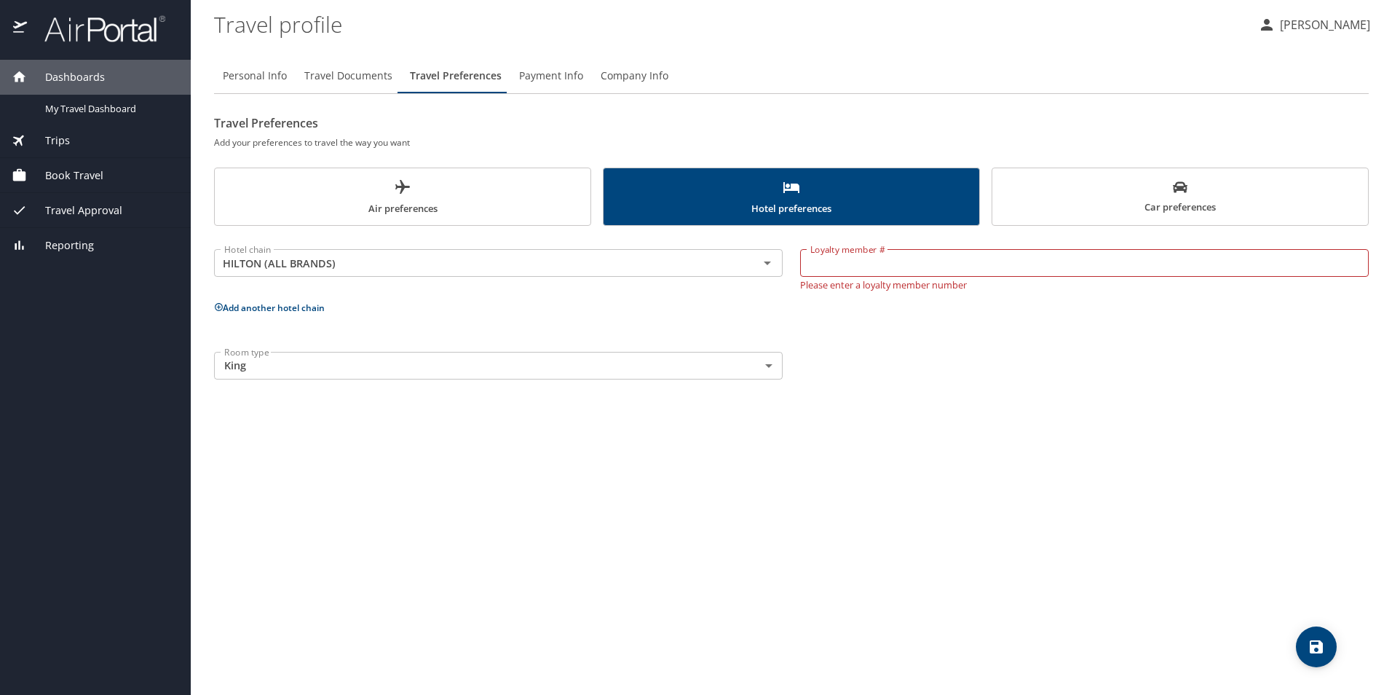
click at [926, 537] on div "Personal Info Travel Documents Travel Preferences Payment Info Company Info Tra…" at bounding box center [791, 371] width 1155 height 648
click at [904, 269] on input "Loyalty member #" at bounding box center [1084, 263] width 569 height 28
click at [771, 267] on icon "Open" at bounding box center [767, 262] width 17 height 17
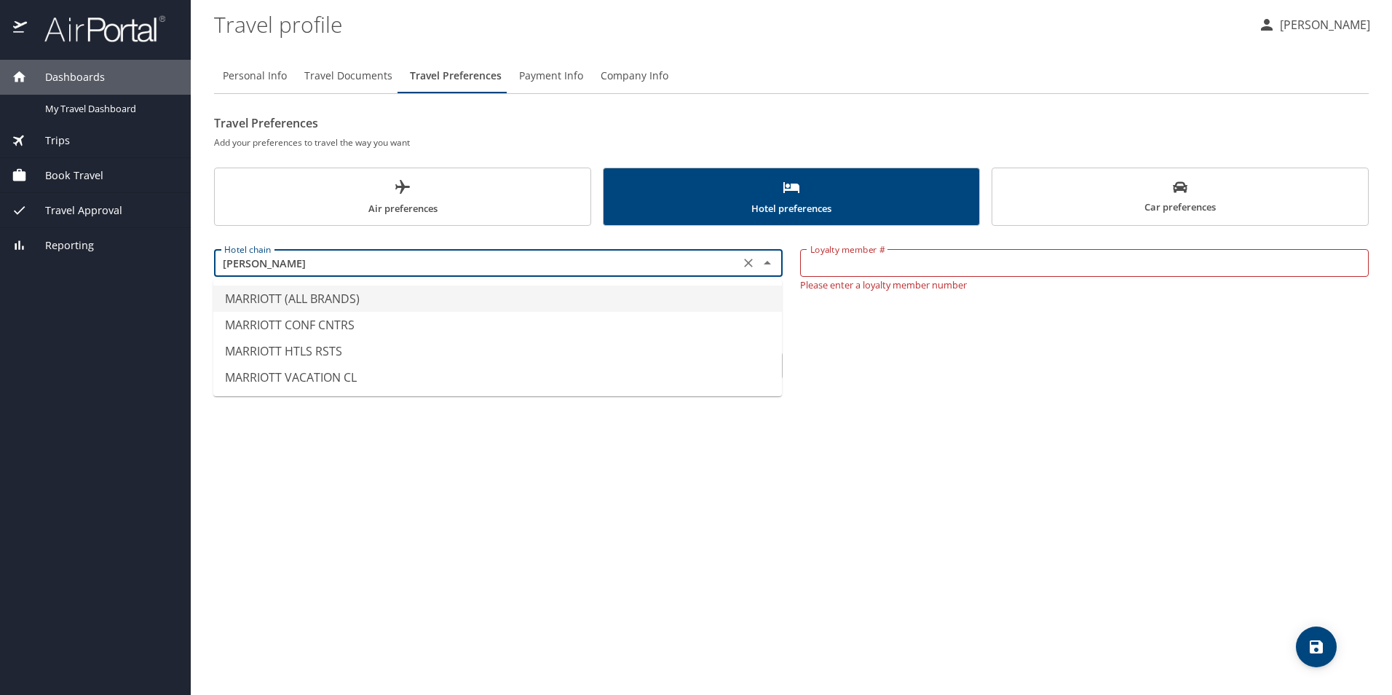
click at [320, 305] on li "MARRIOTT (ALL BRANDS)" at bounding box center [497, 298] width 569 height 26
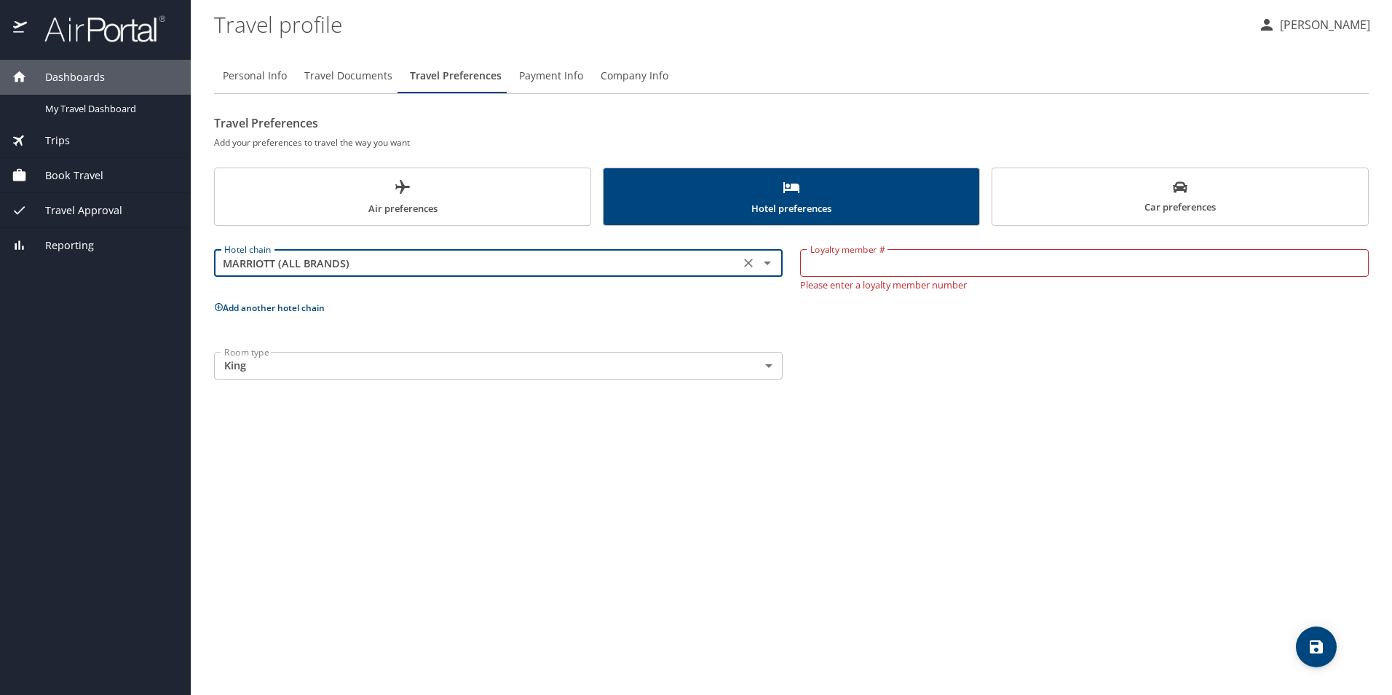
type input "MARRIOTT (ALL BRANDS)"
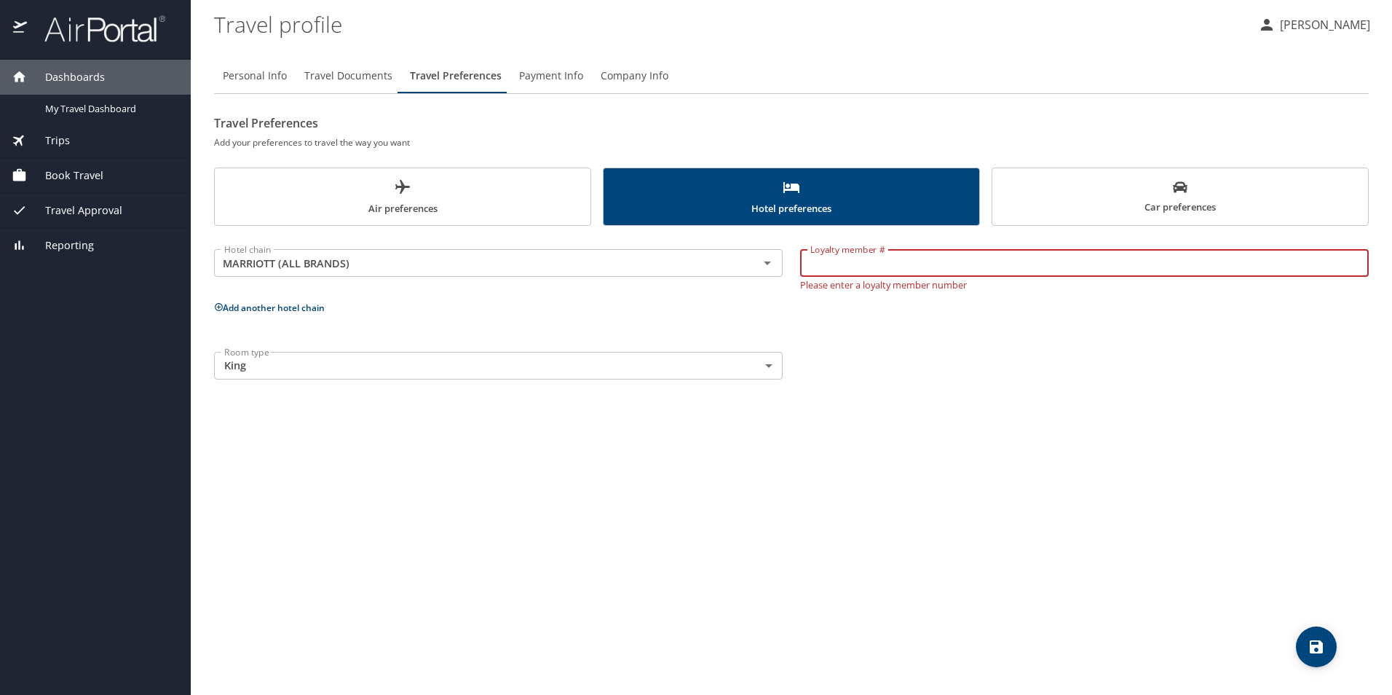
click at [931, 263] on input "Loyalty member #" at bounding box center [1084, 263] width 569 height 28
type input "585750074"
click at [1042, 411] on div "Personal Info Travel Documents Travel Preferences Payment Info Company Info Tra…" at bounding box center [791, 371] width 1155 height 648
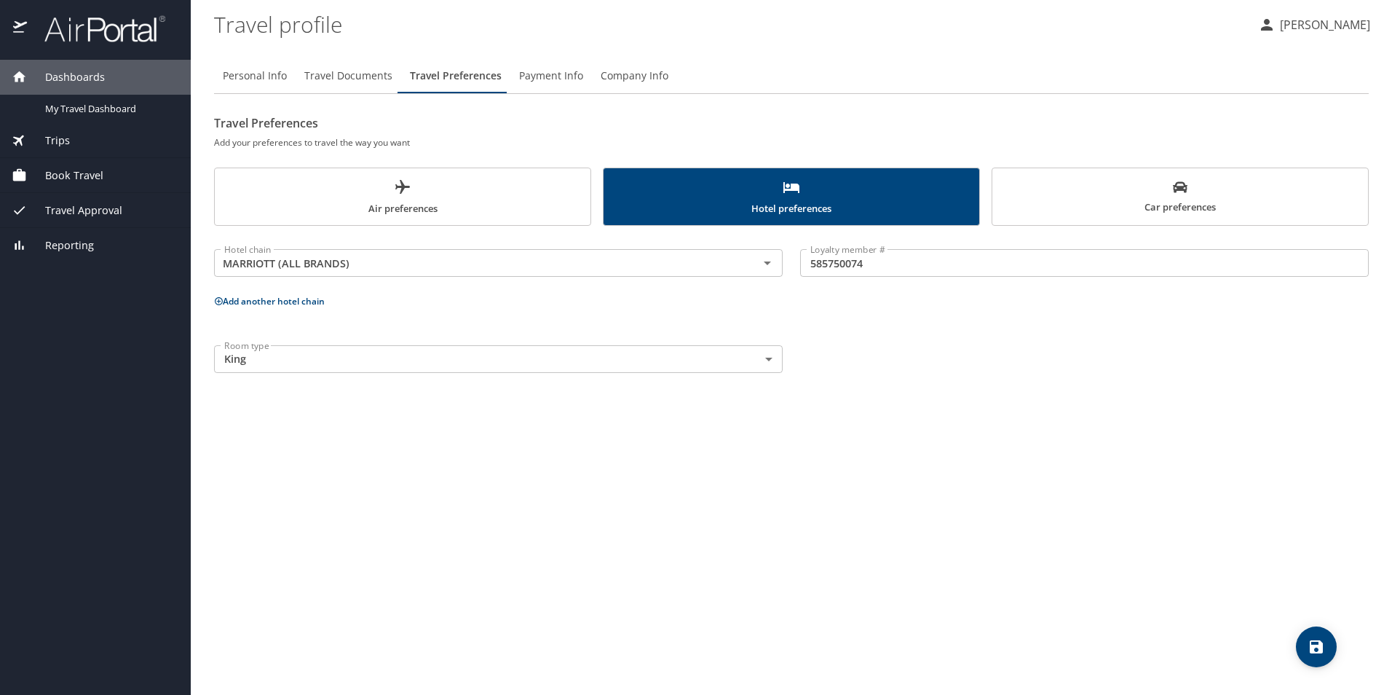
click at [1315, 647] on icon "save" at bounding box center [1316, 646] width 13 height 13
click at [438, 201] on span "Air preferences" at bounding box center [403, 197] width 358 height 39
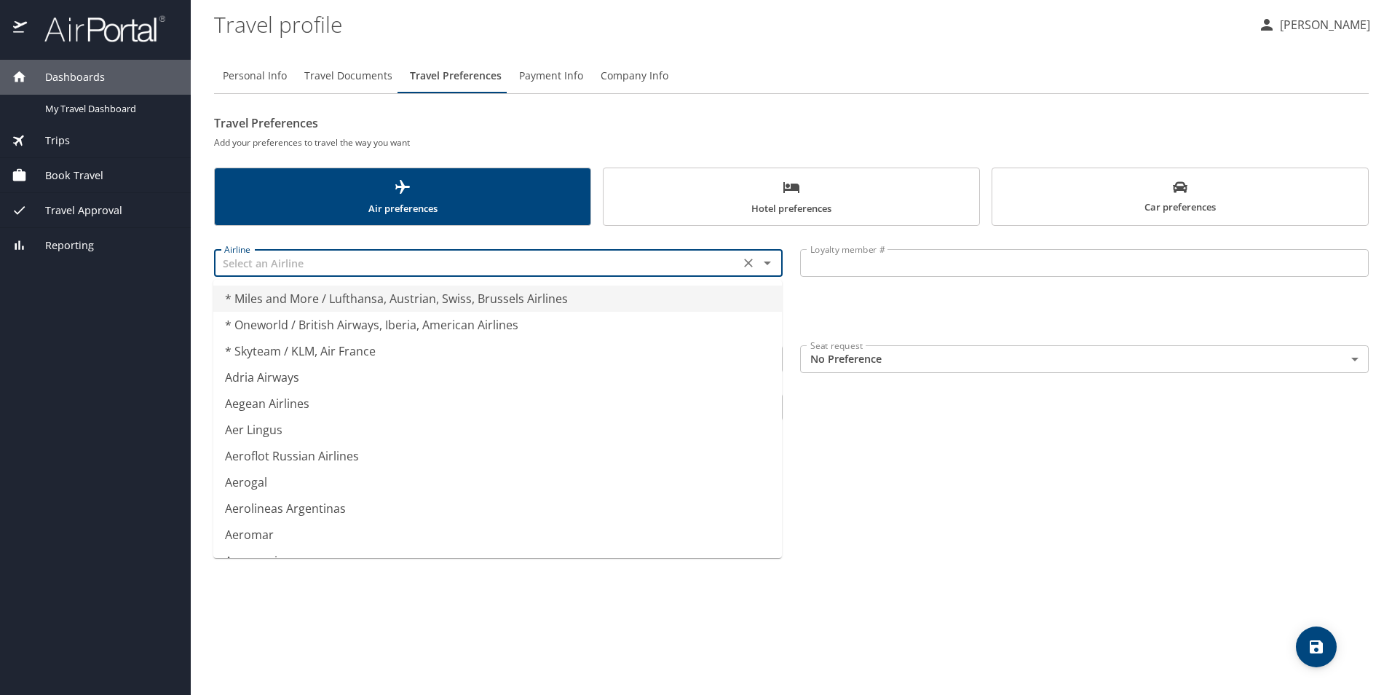
click at [518, 259] on input "text" at bounding box center [476, 262] width 517 height 19
click at [347, 257] on input "text" at bounding box center [476, 262] width 517 height 19
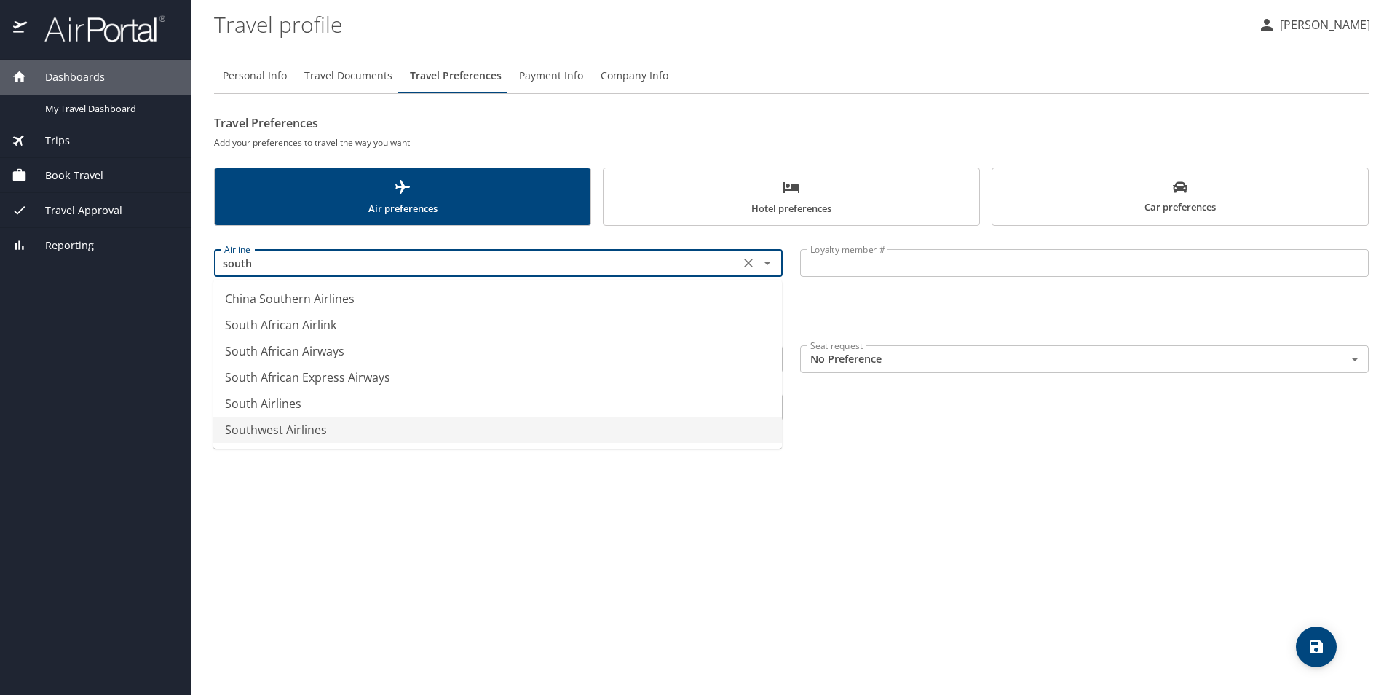
click at [280, 433] on li "Southwest Airlines" at bounding box center [497, 430] width 569 height 26
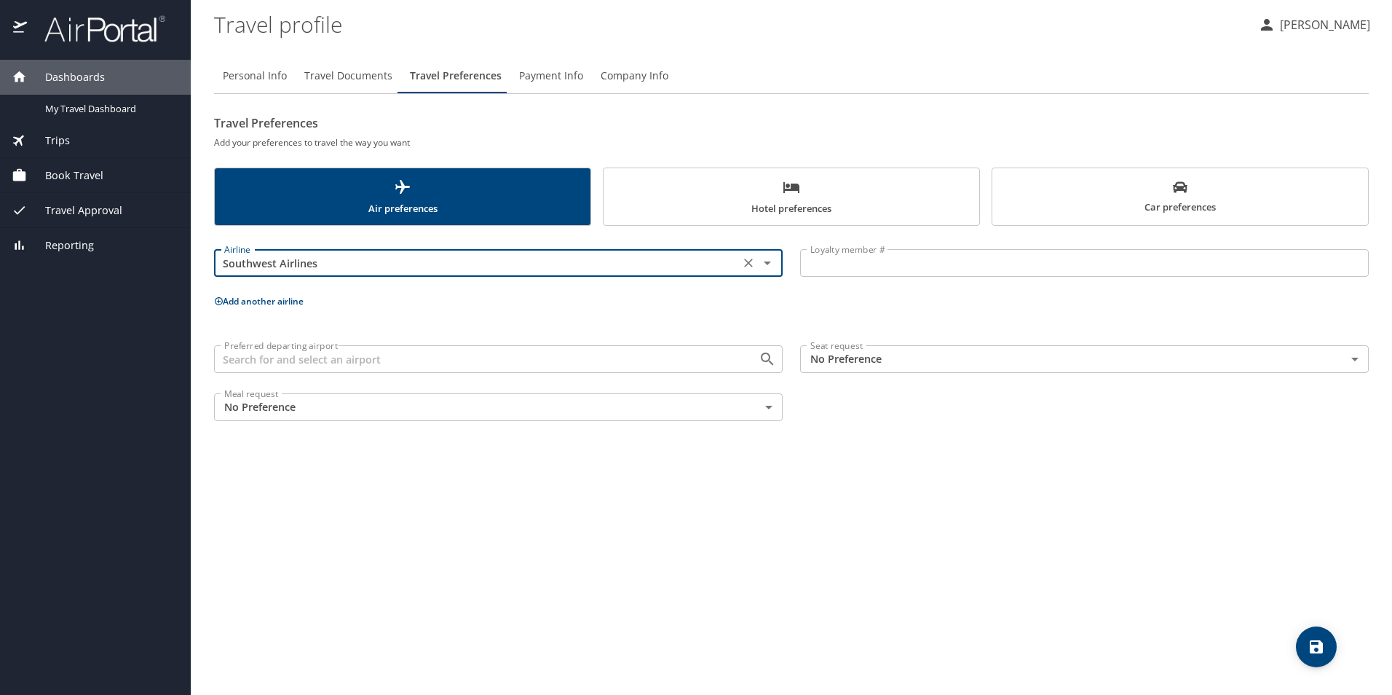
type input "Southwest Airlines"
click at [832, 264] on input "Loyalty member #" at bounding box center [1084, 263] width 569 height 28
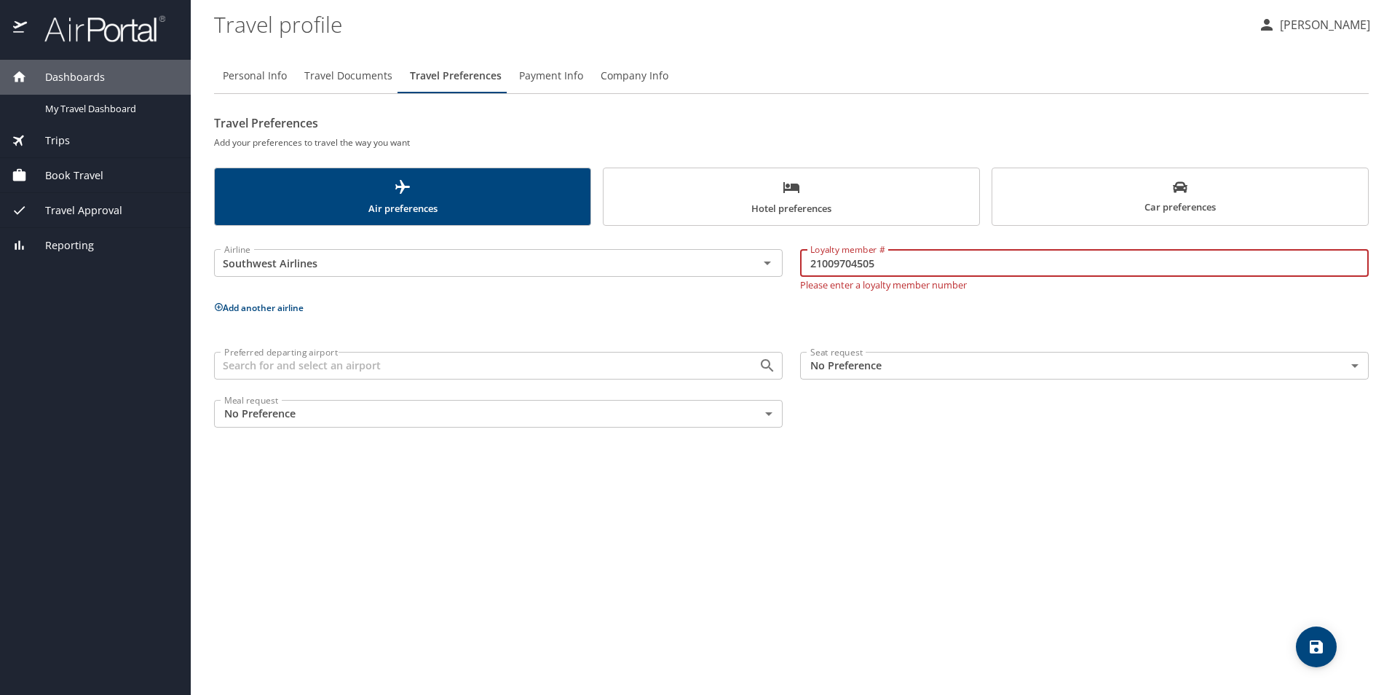
type input "21009704505"
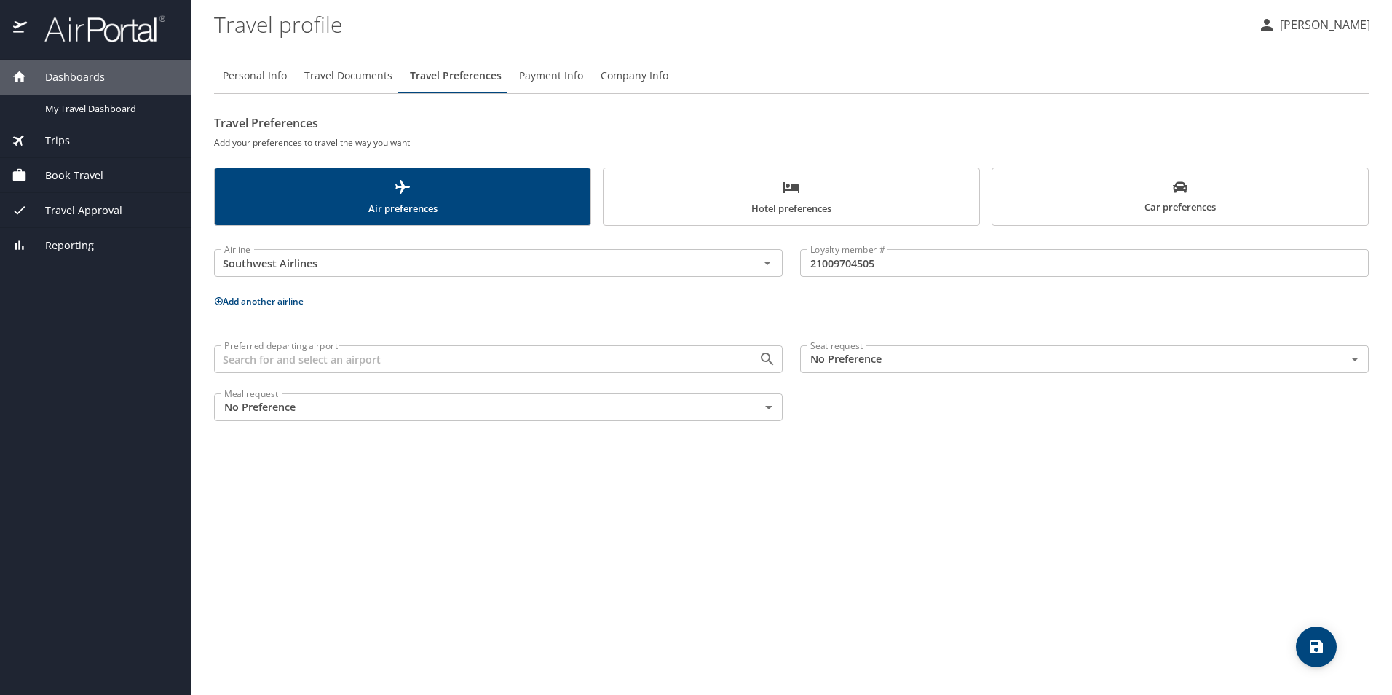
click at [916, 328] on div "Airline Southwest Airlines Airline Loyalty member # 21009704505 Loyalty member …" at bounding box center [791, 331] width 1155 height 195
click at [1315, 644] on icon "save" at bounding box center [1316, 646] width 13 height 13
